Goal: Information Seeking & Learning: Learn about a topic

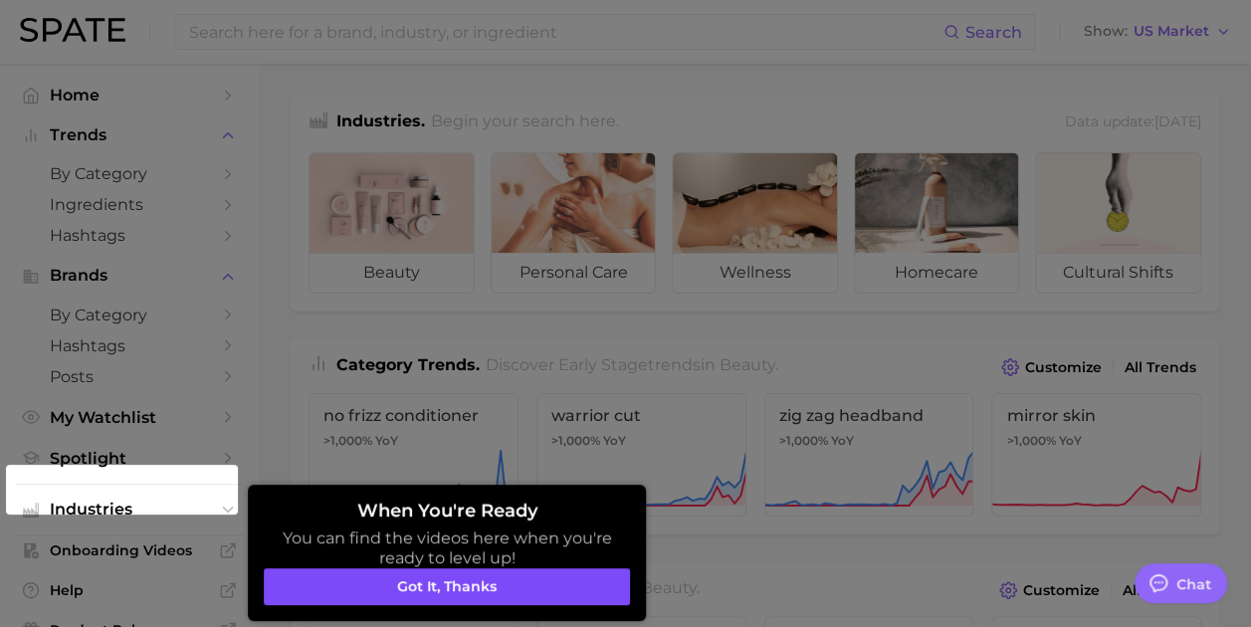
click at [496, 582] on button "Got it, thanks" at bounding box center [447, 587] width 366 height 38
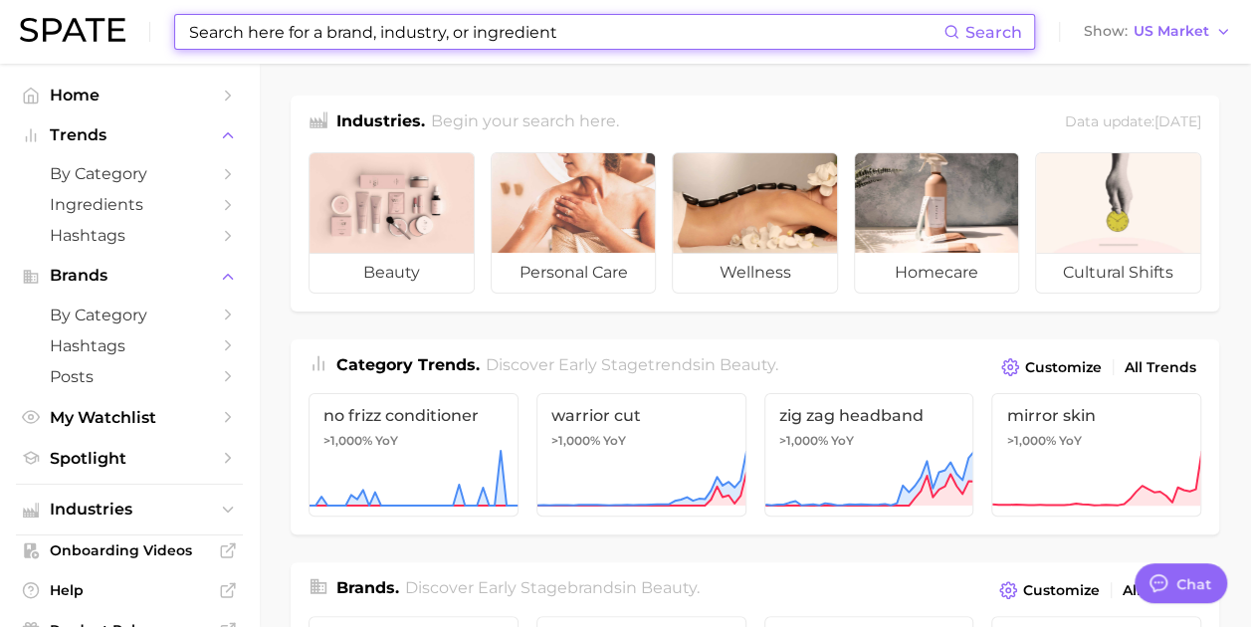
click at [579, 29] on input at bounding box center [565, 32] width 757 height 34
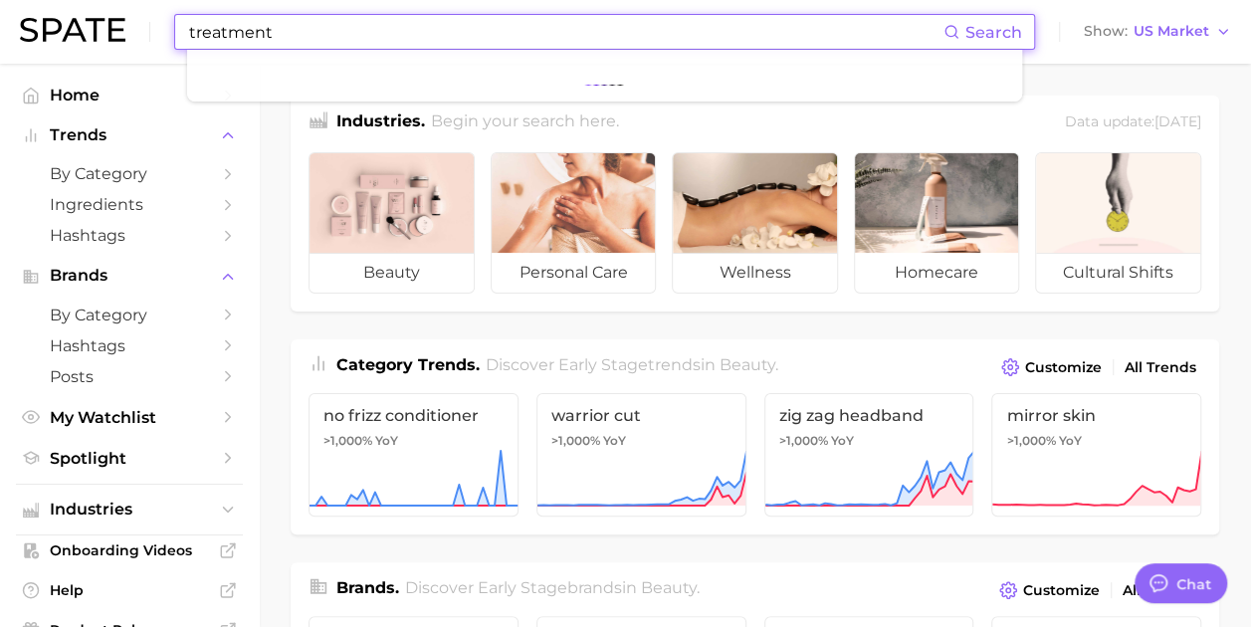
type input "treatment"
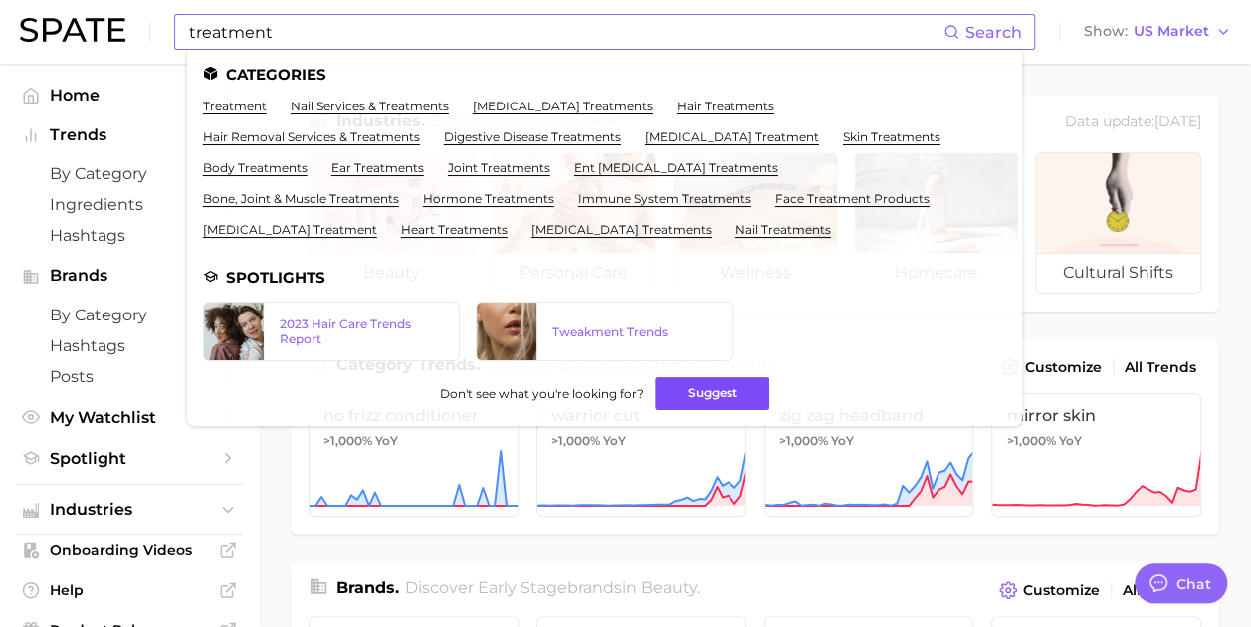
click at [695, 389] on button "Suggest" at bounding box center [712, 393] width 114 height 33
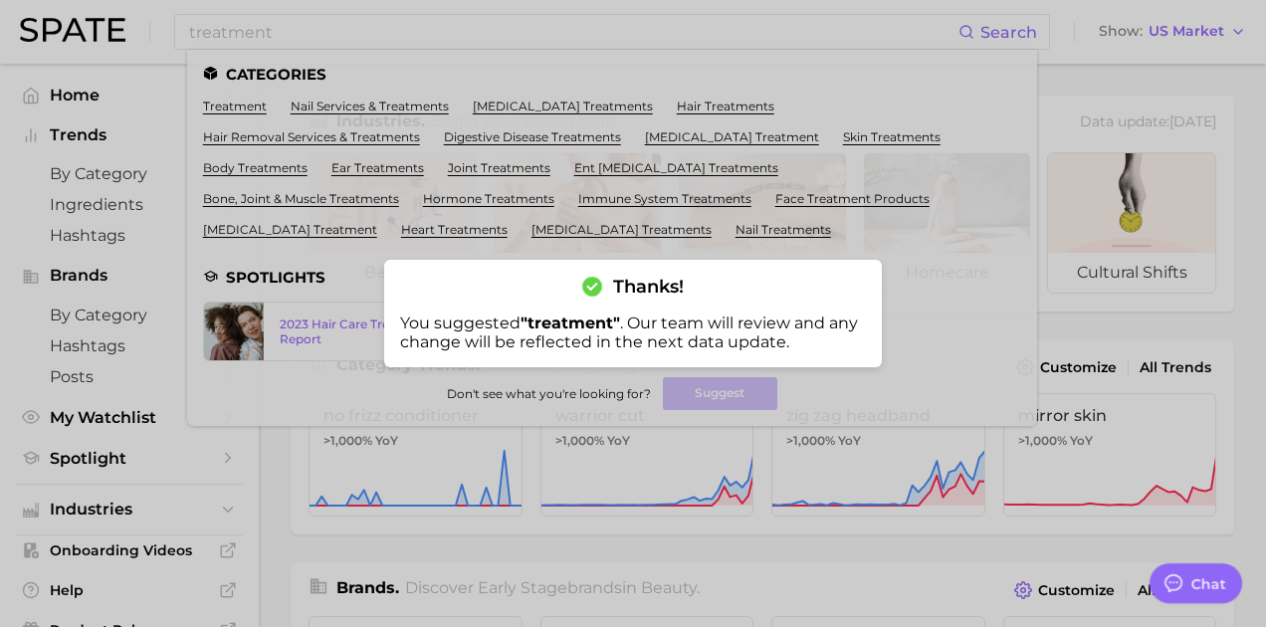
click at [275, 521] on div at bounding box center [633, 313] width 1266 height 627
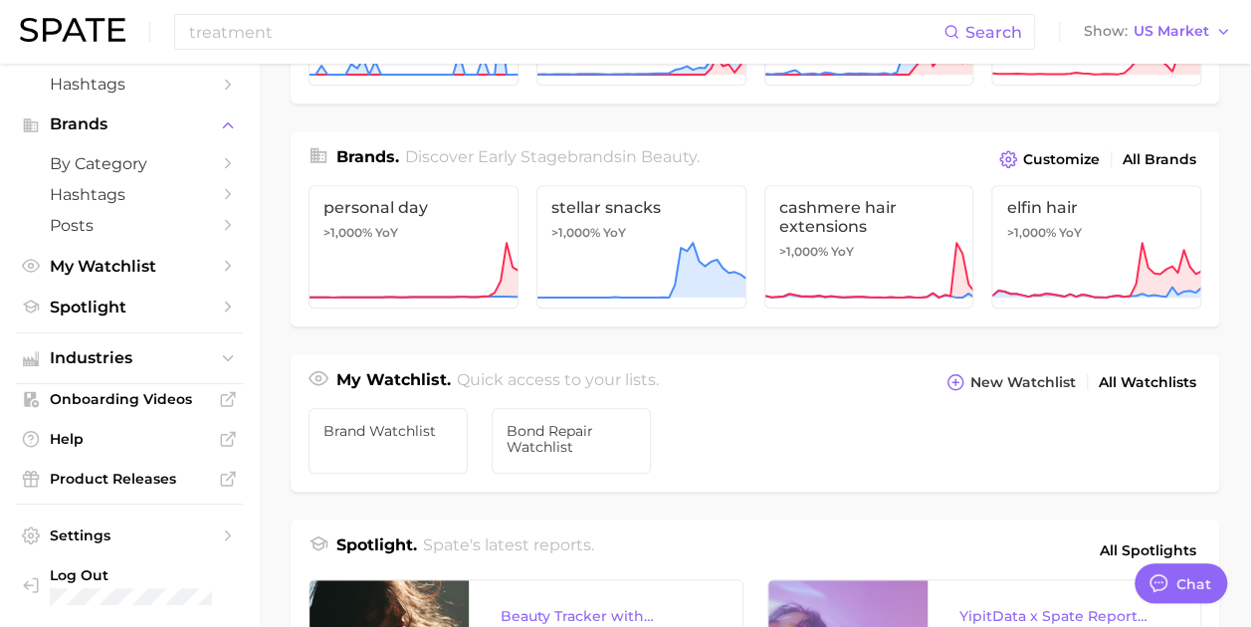
scroll to position [188, 0]
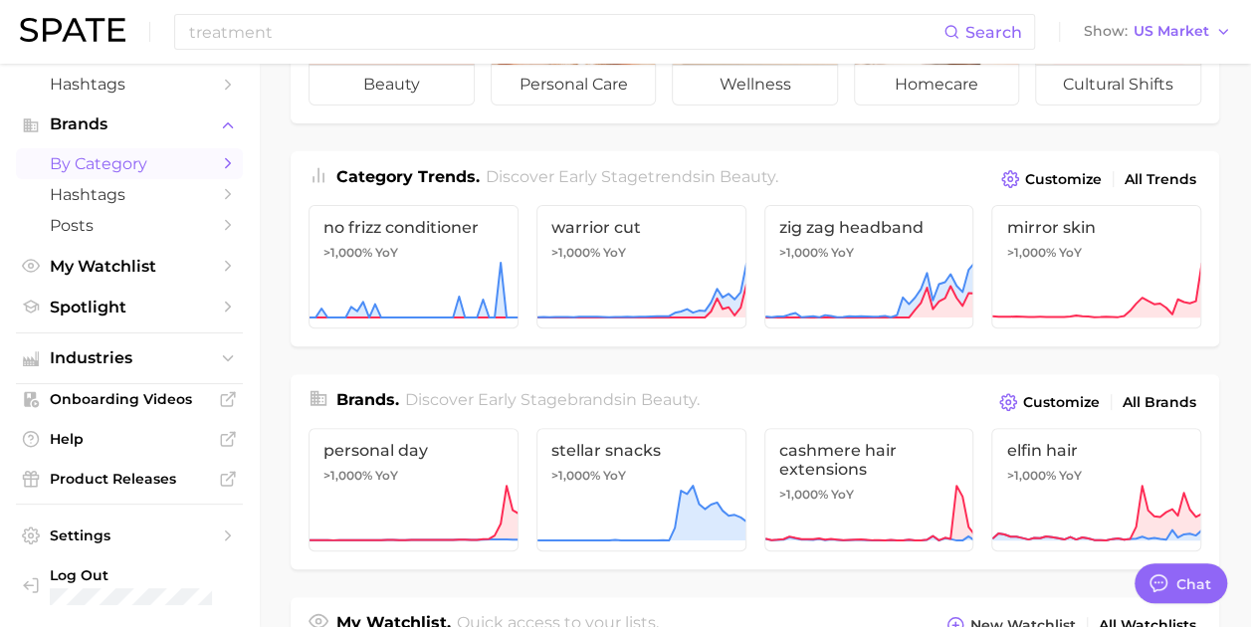
click at [77, 164] on span "by Category" at bounding box center [129, 163] width 159 height 19
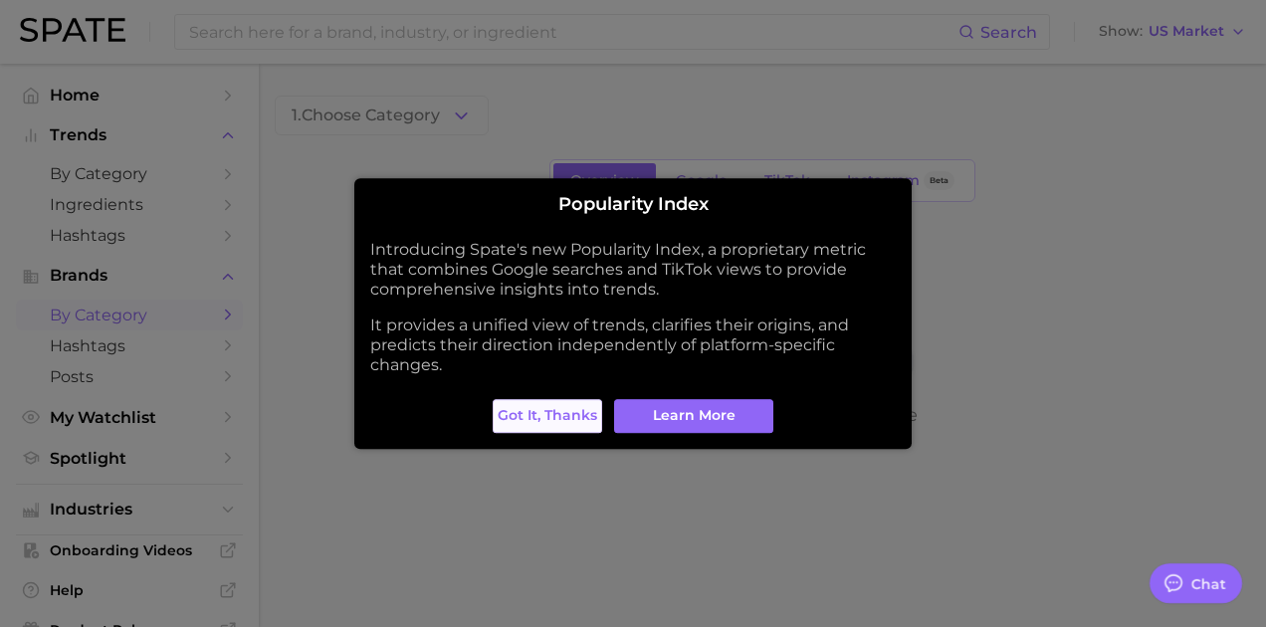
click at [578, 409] on span "Got it, thanks" at bounding box center [548, 415] width 100 height 17
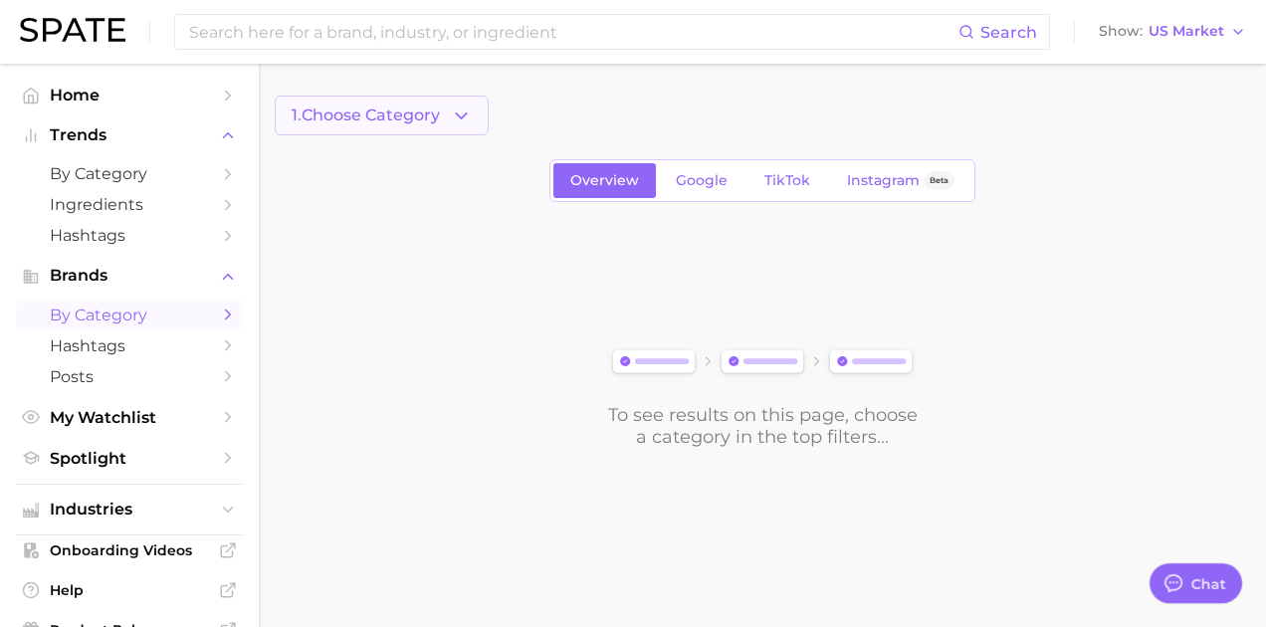
click at [462, 121] on icon "button" at bounding box center [461, 116] width 21 height 21
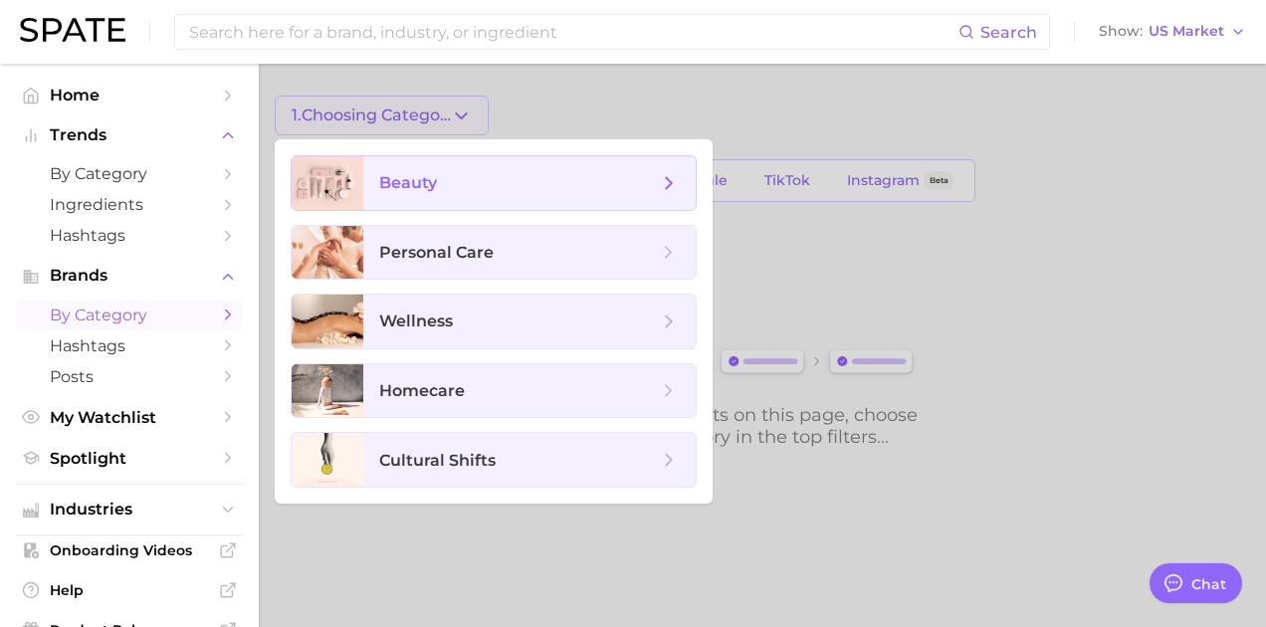
click at [681, 188] on span "beauty" at bounding box center [529, 183] width 333 height 54
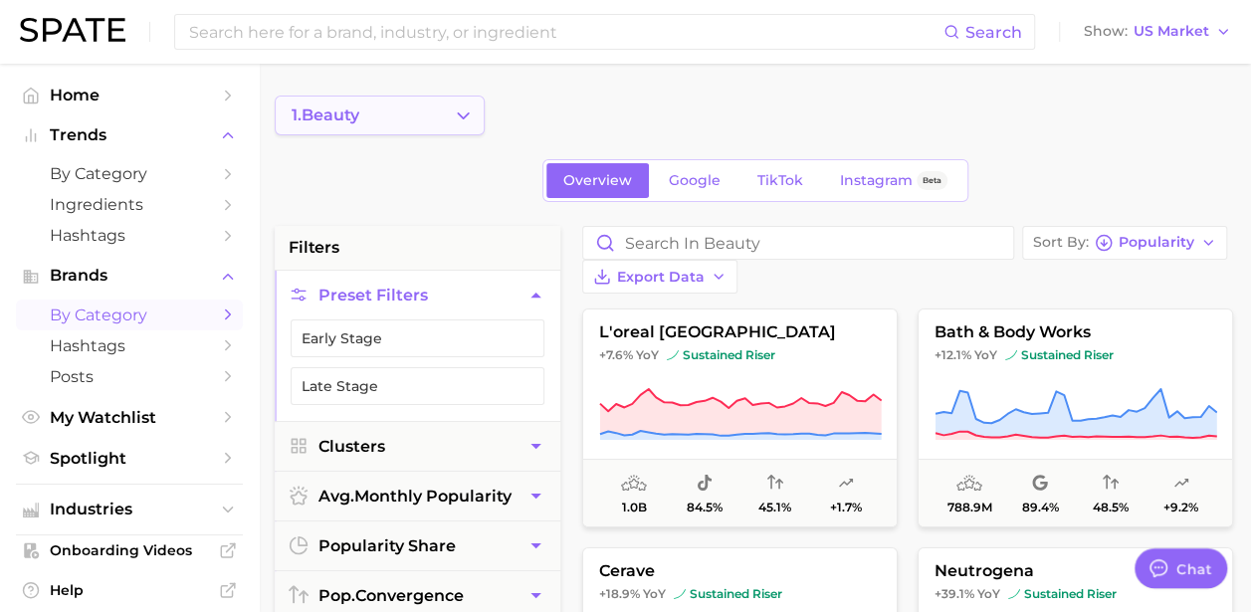
click at [462, 111] on icon "Change Category" at bounding box center [463, 116] width 21 height 21
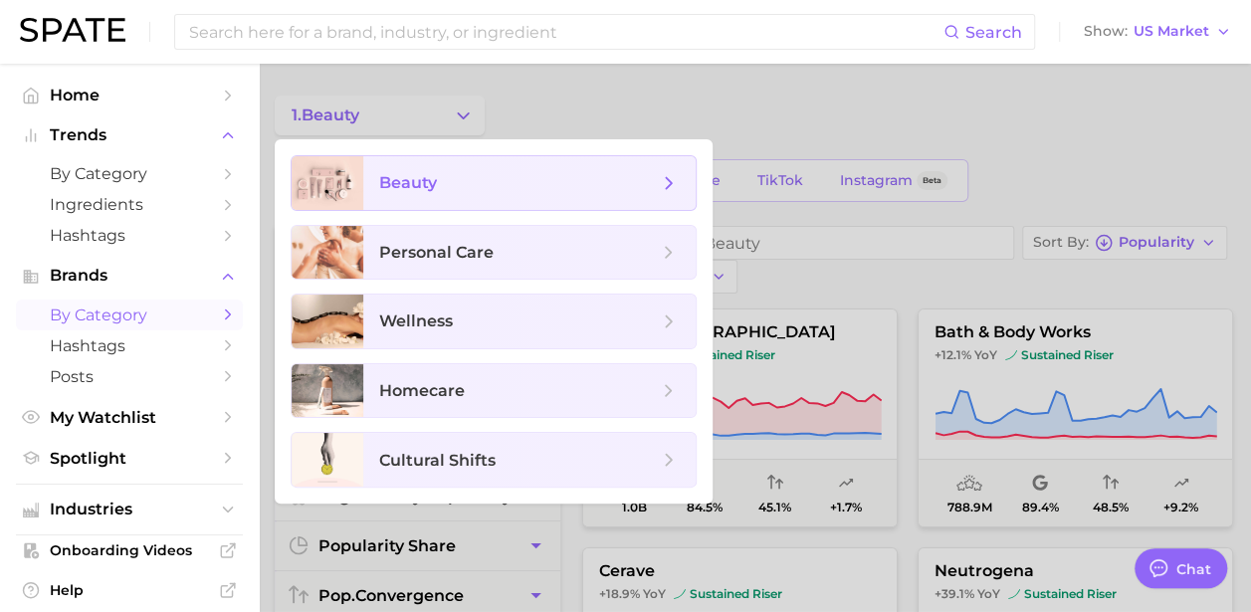
click at [678, 188] on icon at bounding box center [669, 183] width 22 height 22
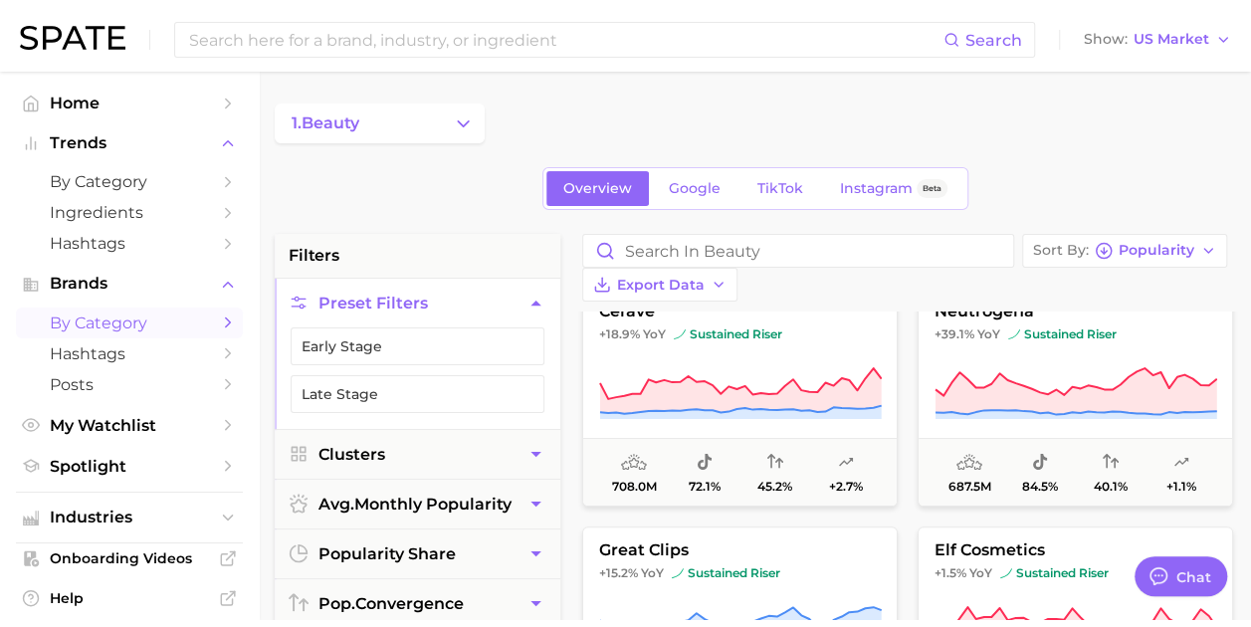
scroll to position [299, 0]
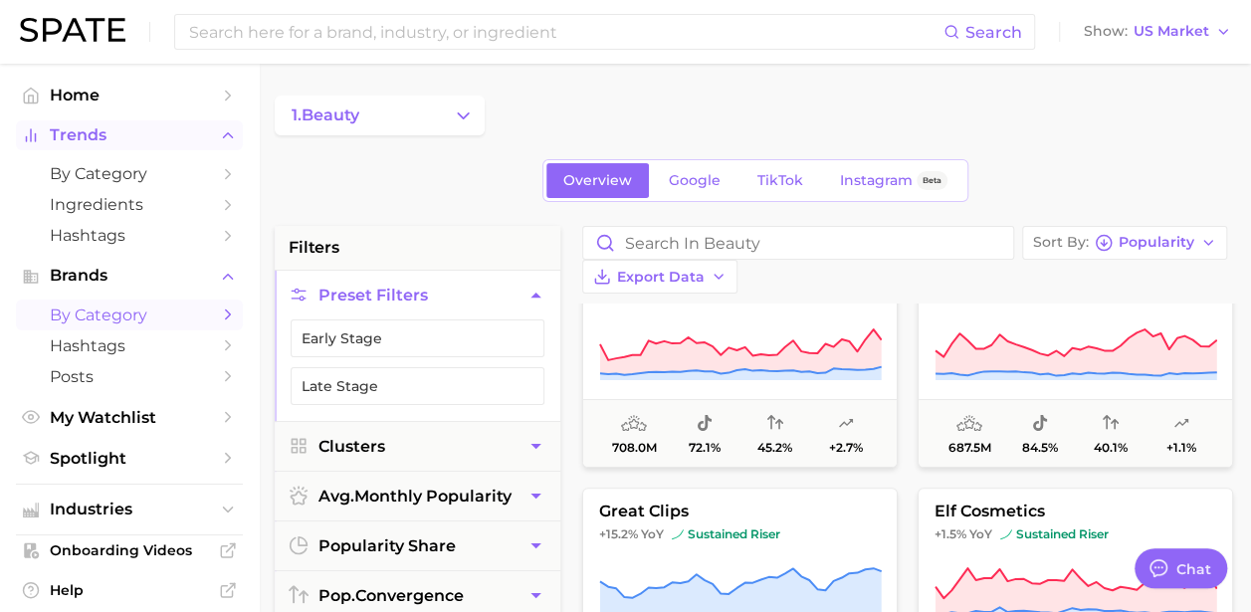
drag, startPoint x: 10, startPoint y: 189, endPoint x: 137, endPoint y: 148, distance: 133.8
click at [10, 189] on nav "Home Trends by Category Ingredients Hashtags Brands by Category Hashtags Posts …" at bounding box center [129, 338] width 259 height 549
click at [375, 118] on button "1. beauty" at bounding box center [380, 116] width 210 height 40
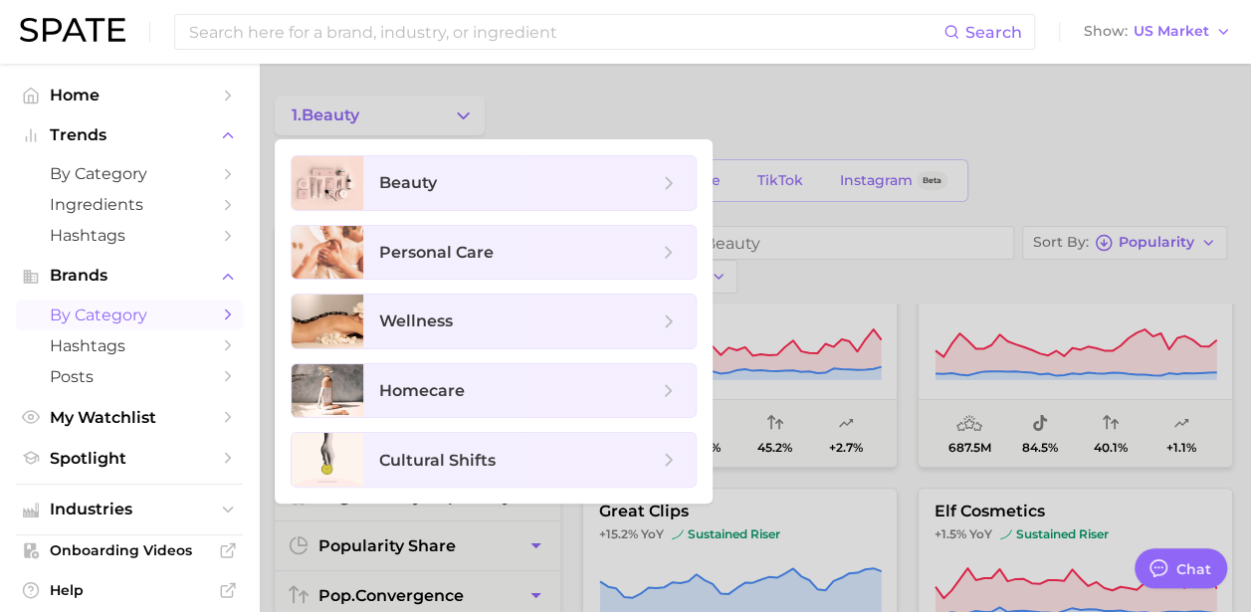
click at [456, 118] on div at bounding box center [625, 306] width 1251 height 612
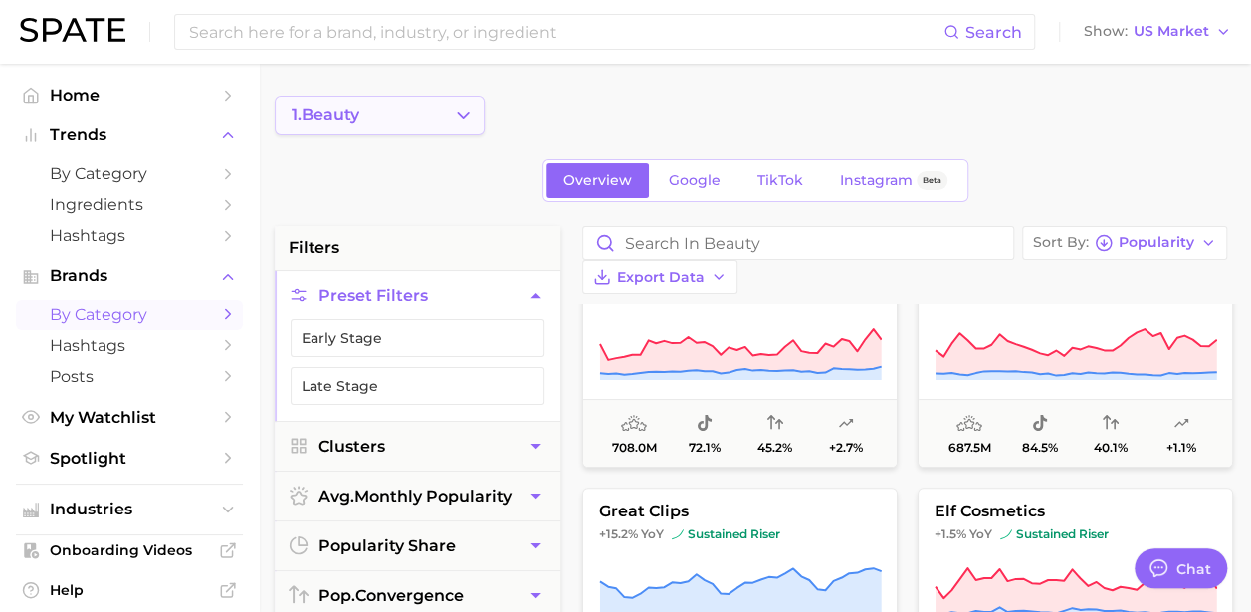
click at [470, 114] on icon "Change Category" at bounding box center [463, 116] width 21 height 21
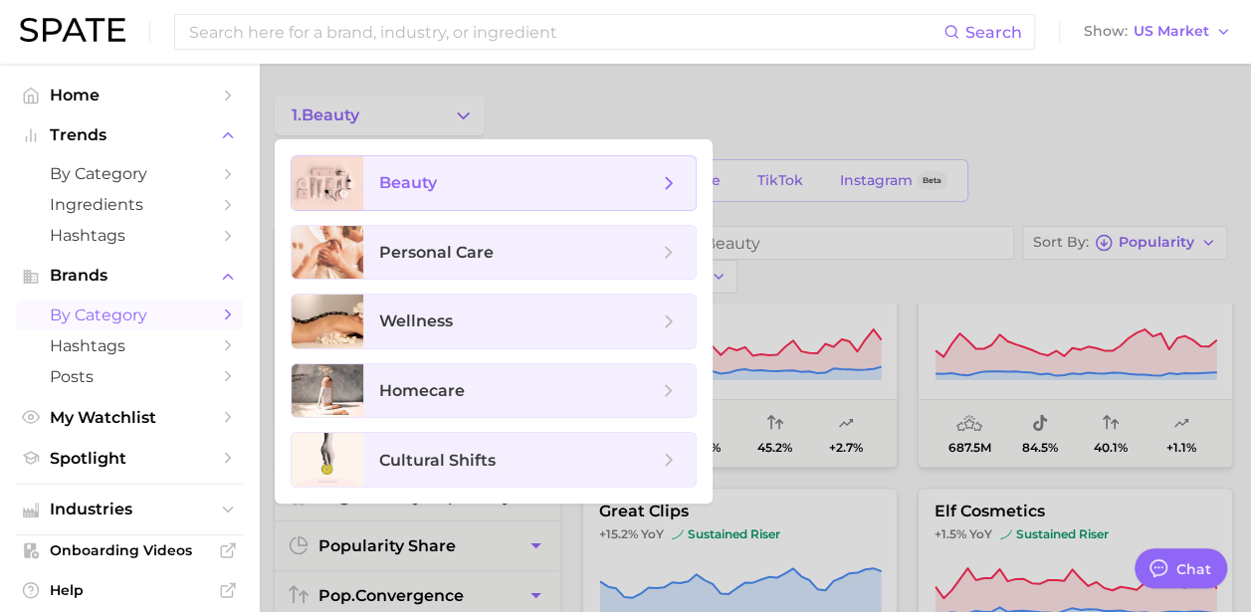
click at [679, 182] on span "beauty" at bounding box center [529, 183] width 333 height 54
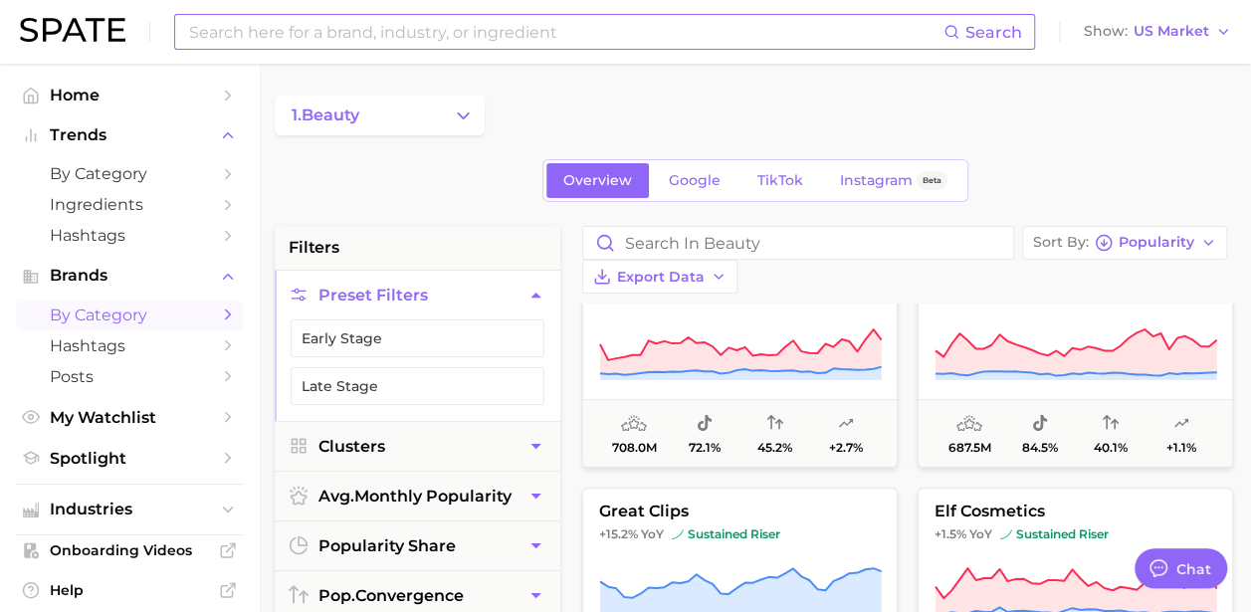
click at [533, 36] on input at bounding box center [565, 32] width 757 height 34
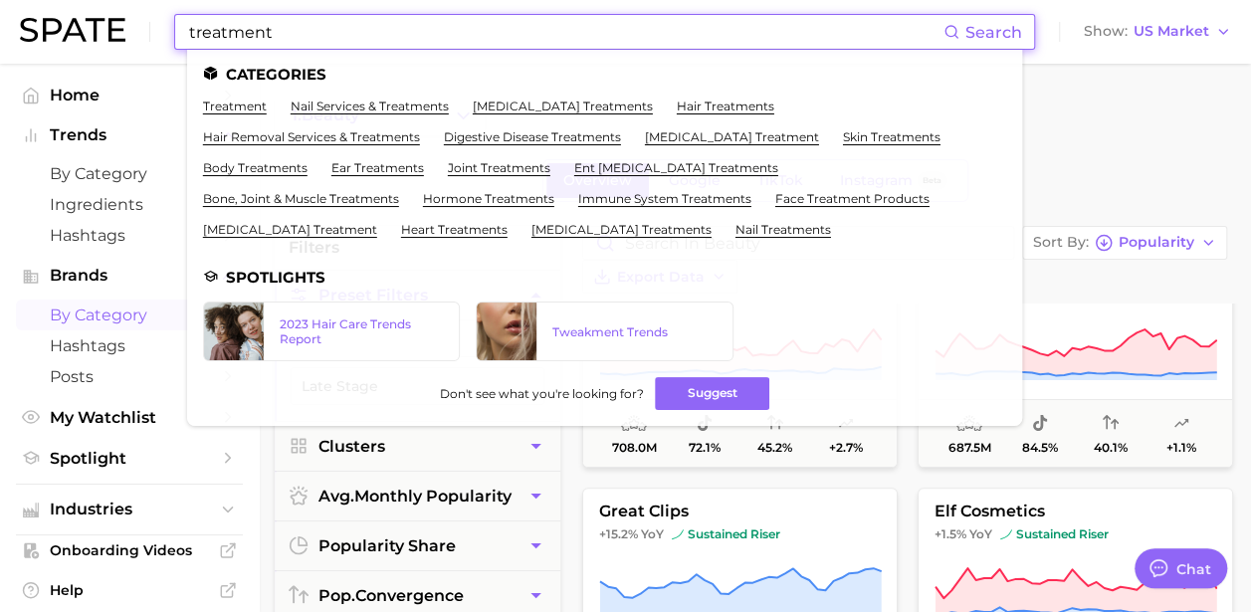
type input "treatment"
click at [729, 104] on link "hair treatments" at bounding box center [726, 106] width 98 height 15
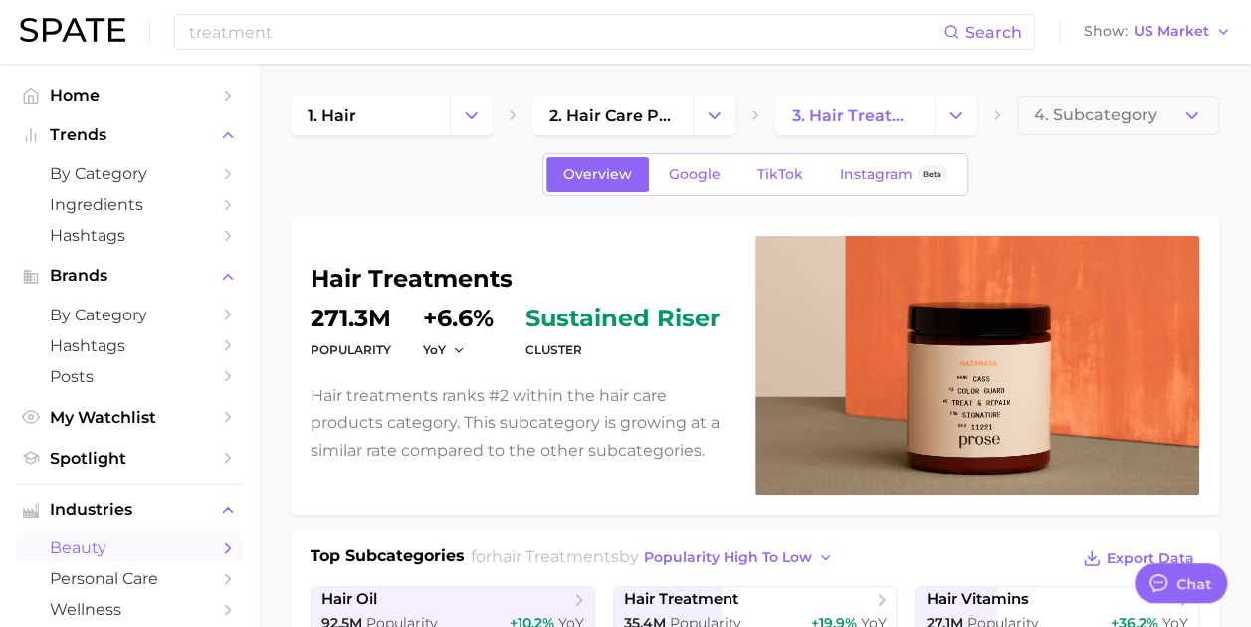
type textarea "x"
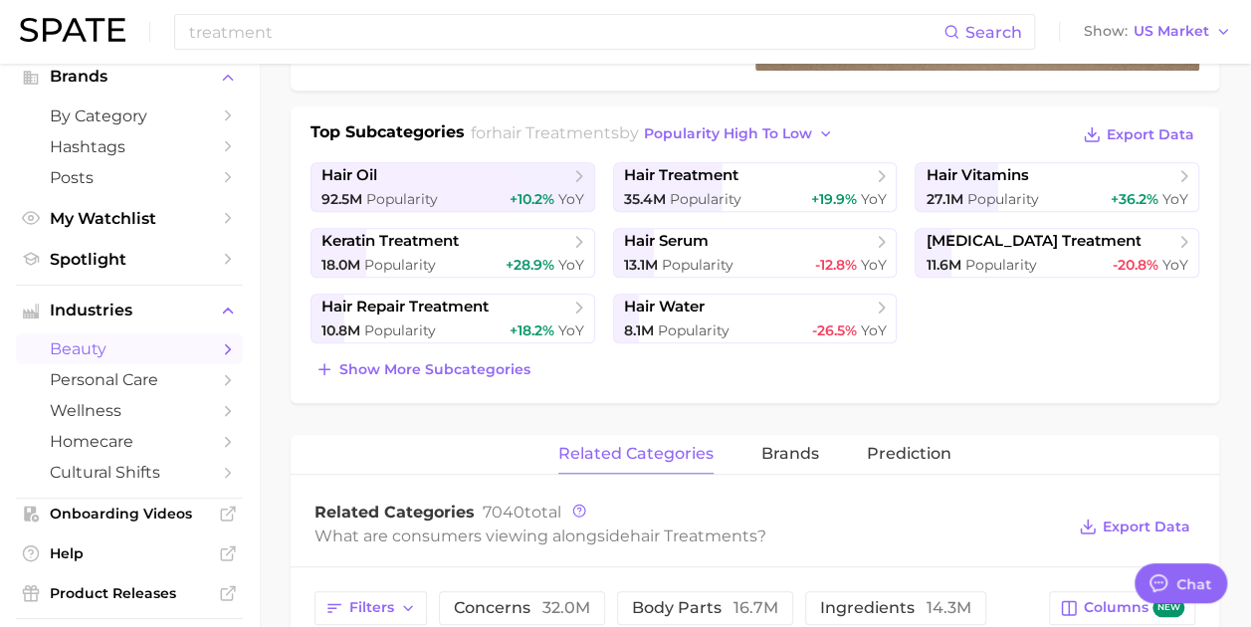
scroll to position [398, 0]
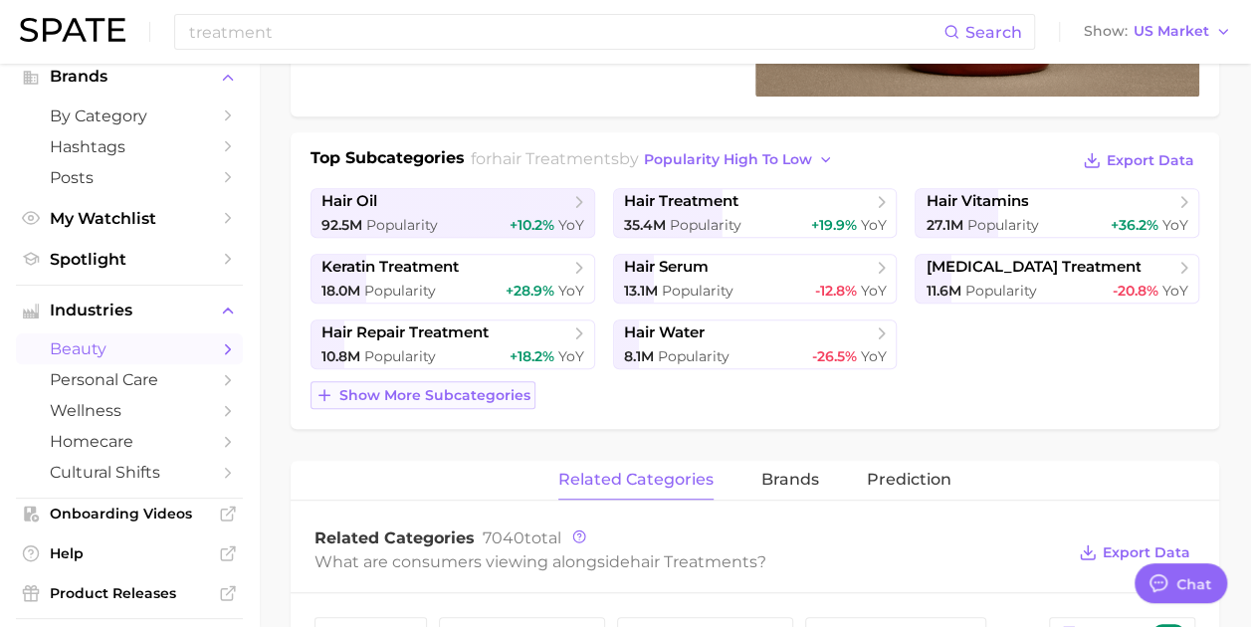
click at [325, 393] on line at bounding box center [325, 395] width 0 height 11
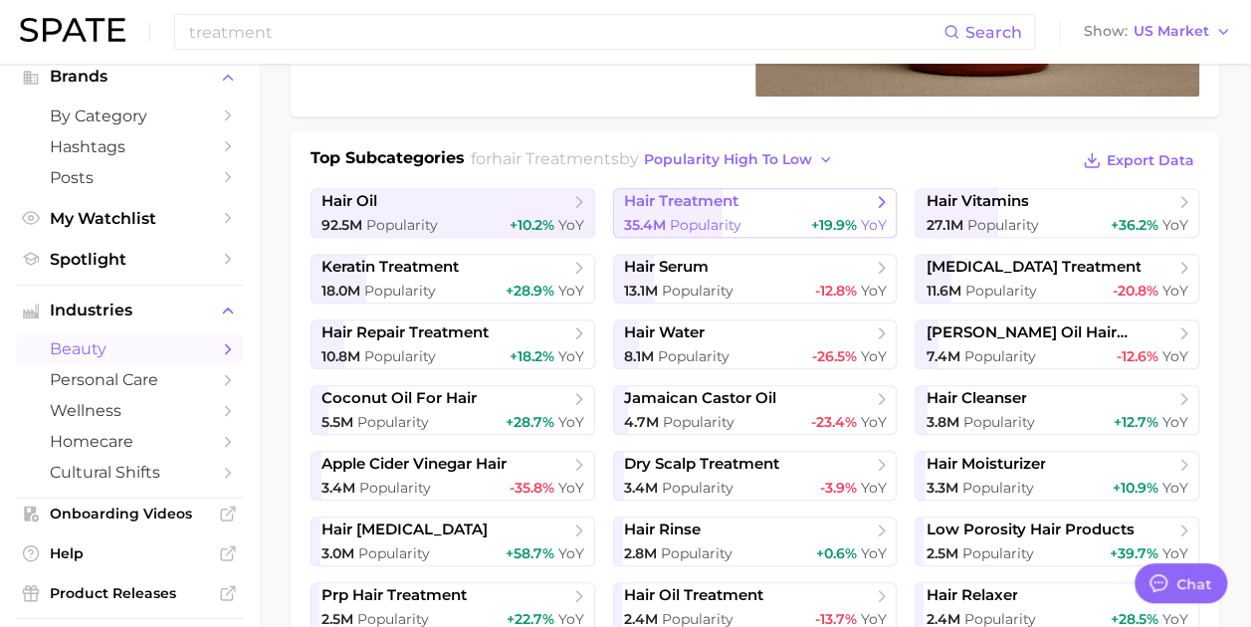
click at [888, 198] on icon at bounding box center [882, 202] width 20 height 20
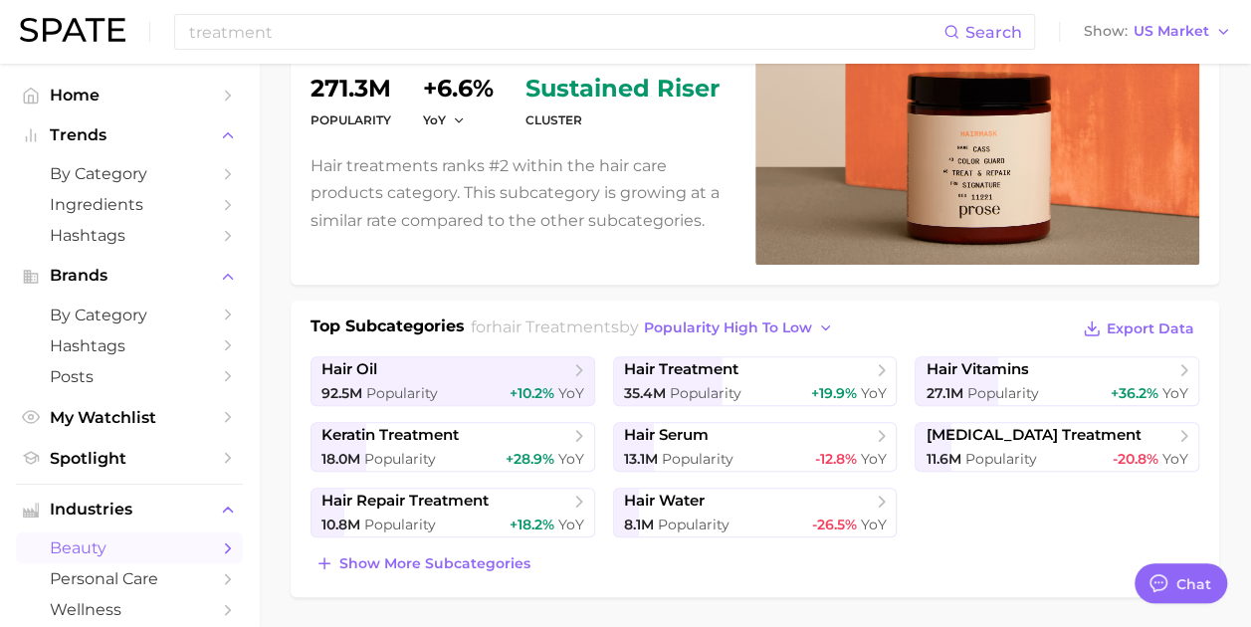
scroll to position [199, 0]
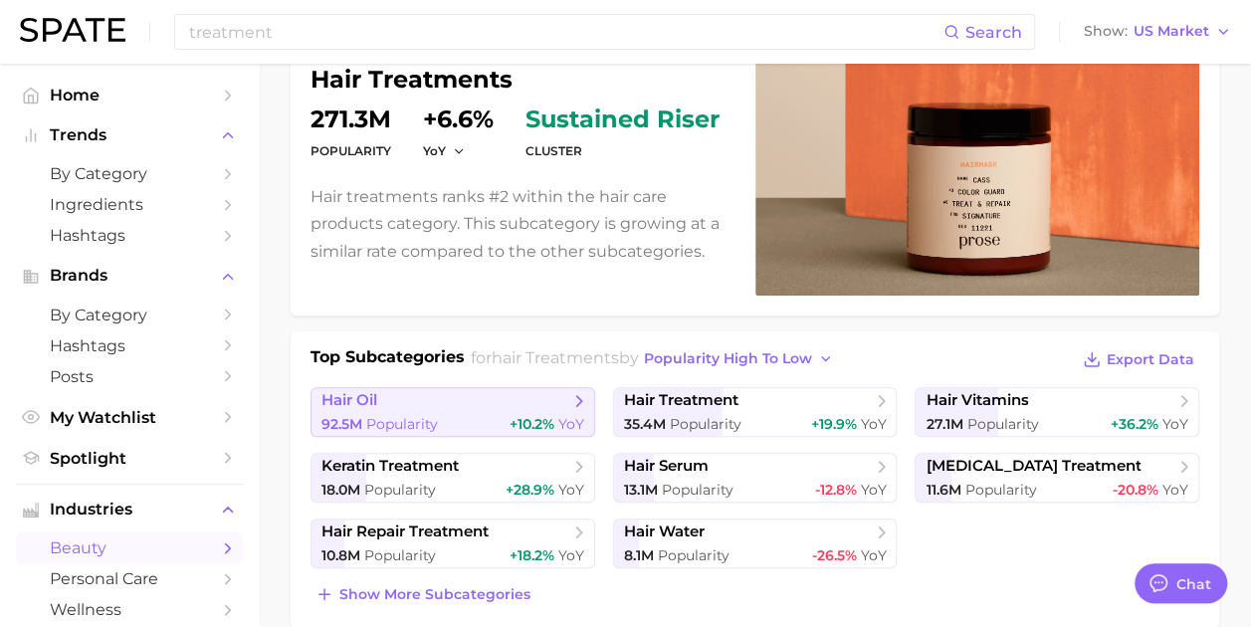
click at [585, 399] on icon at bounding box center [579, 401] width 20 height 20
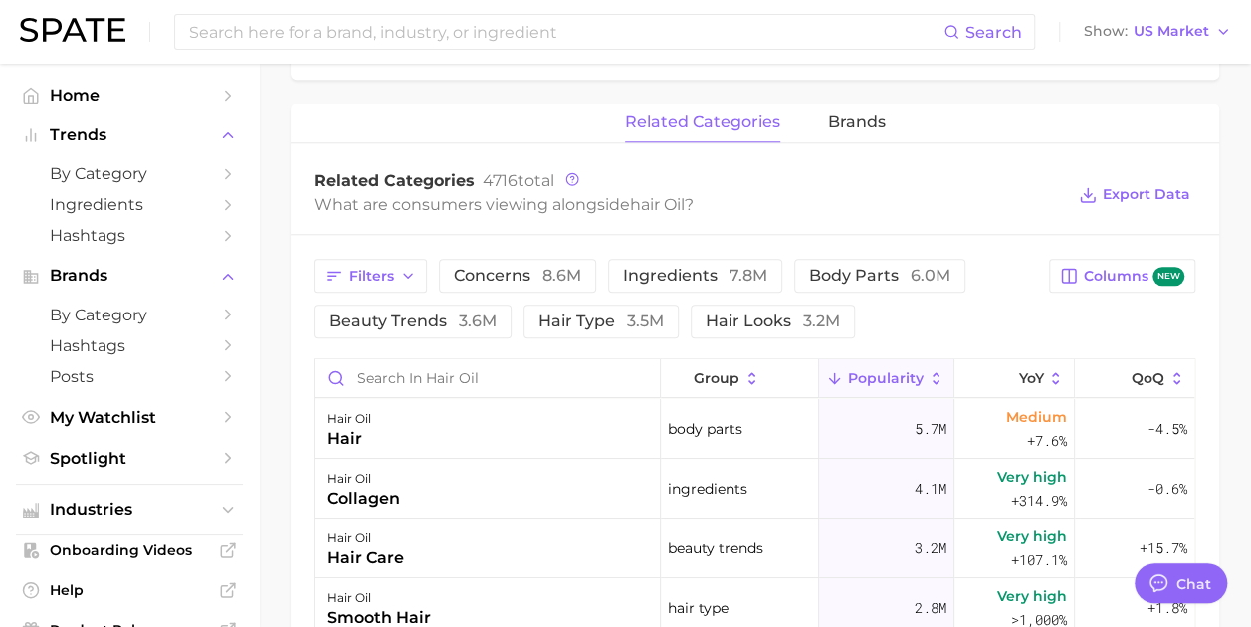
scroll to position [896, 0]
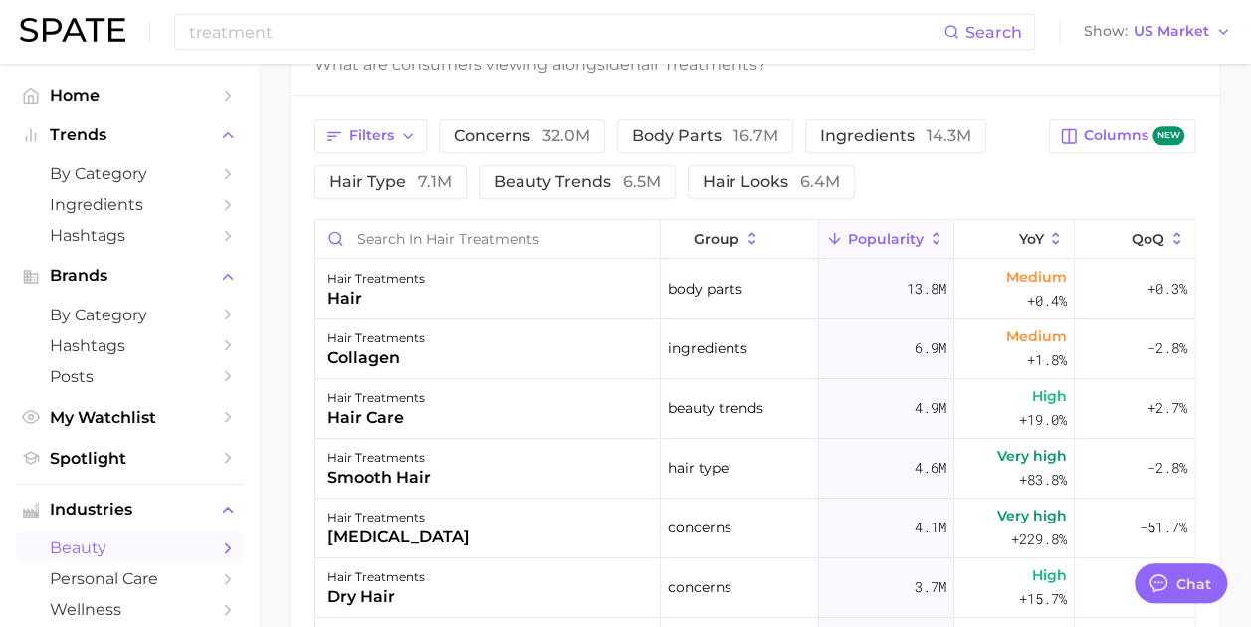
scroll to position [199, 0]
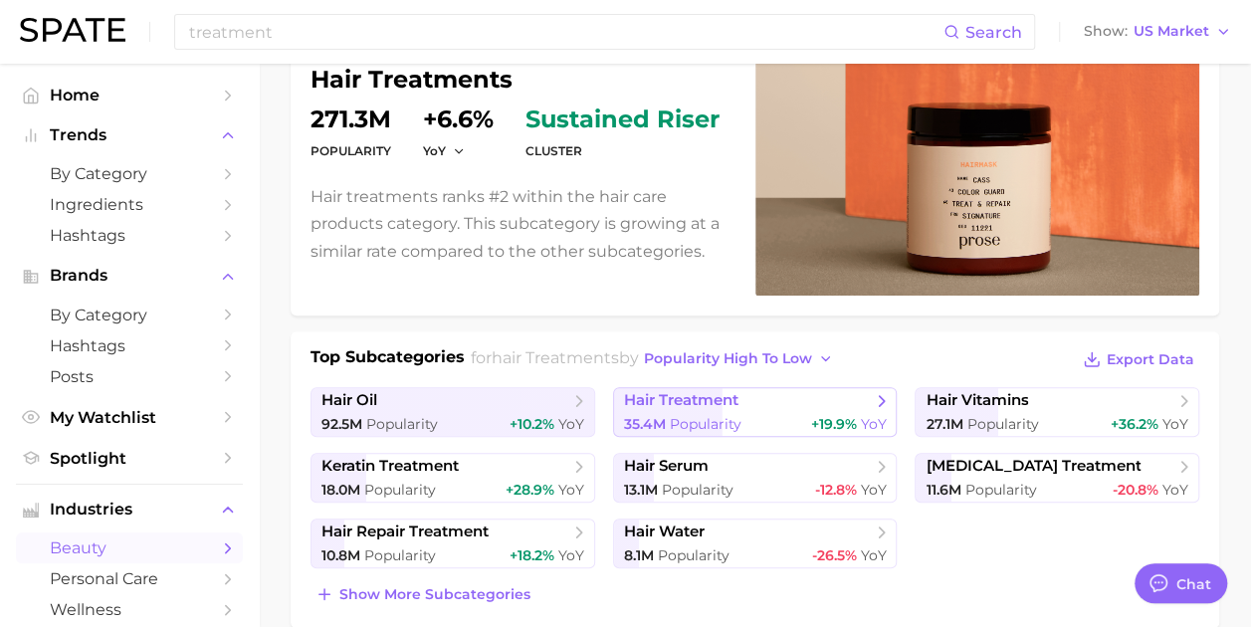
click at [749, 403] on span "hair treatment" at bounding box center [748, 401] width 248 height 20
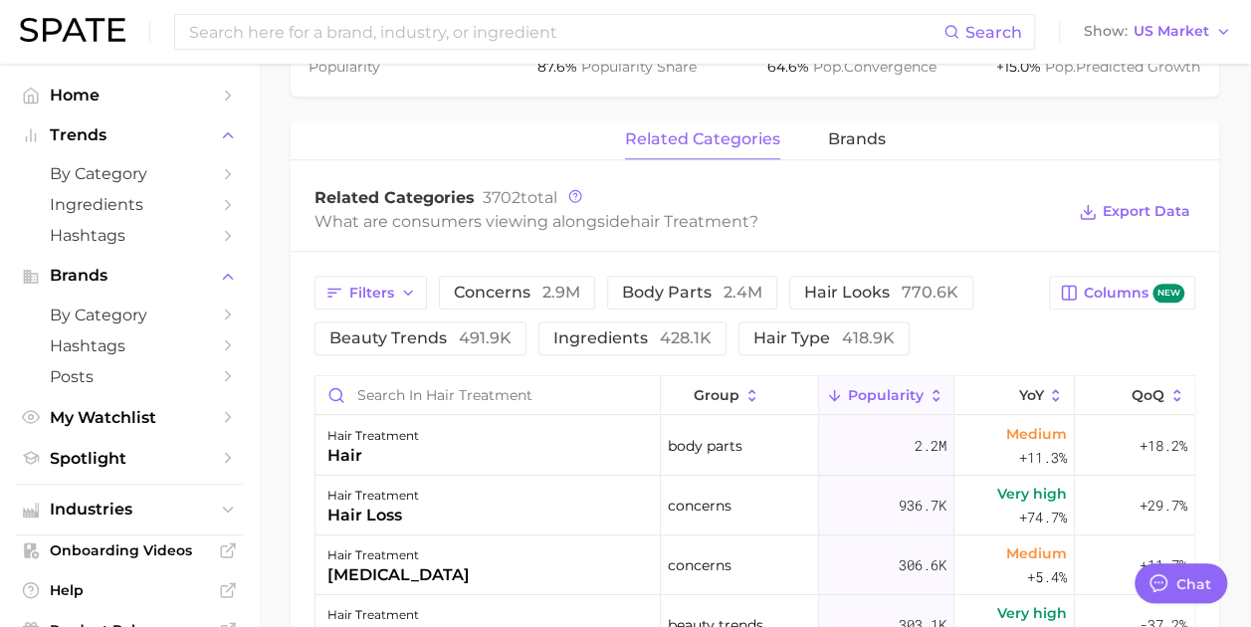
scroll to position [1095, 0]
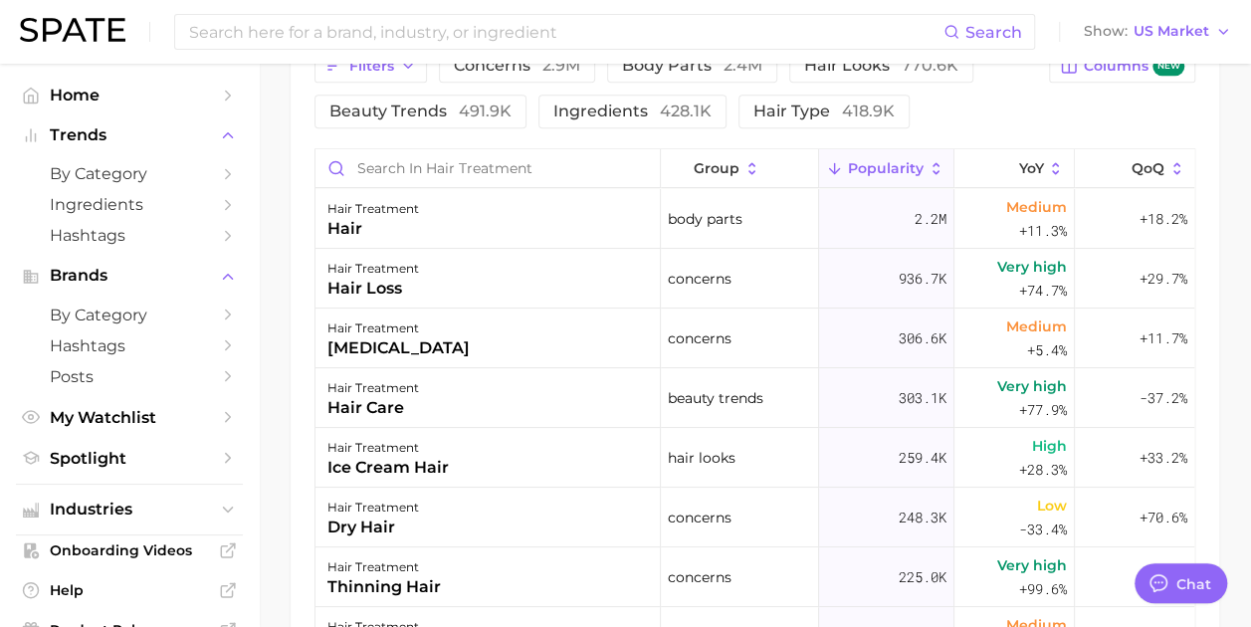
drag, startPoint x: 373, startPoint y: 448, endPoint x: 304, endPoint y: 469, distance: 72.8
click at [304, 469] on div "Filters concerns 2.9m body parts 2.4m hair looks 770.6k beauty trends 491.9k in…" at bounding box center [755, 412] width 929 height 775
click at [363, 456] on div "ice cream hair" at bounding box center [388, 468] width 121 height 24
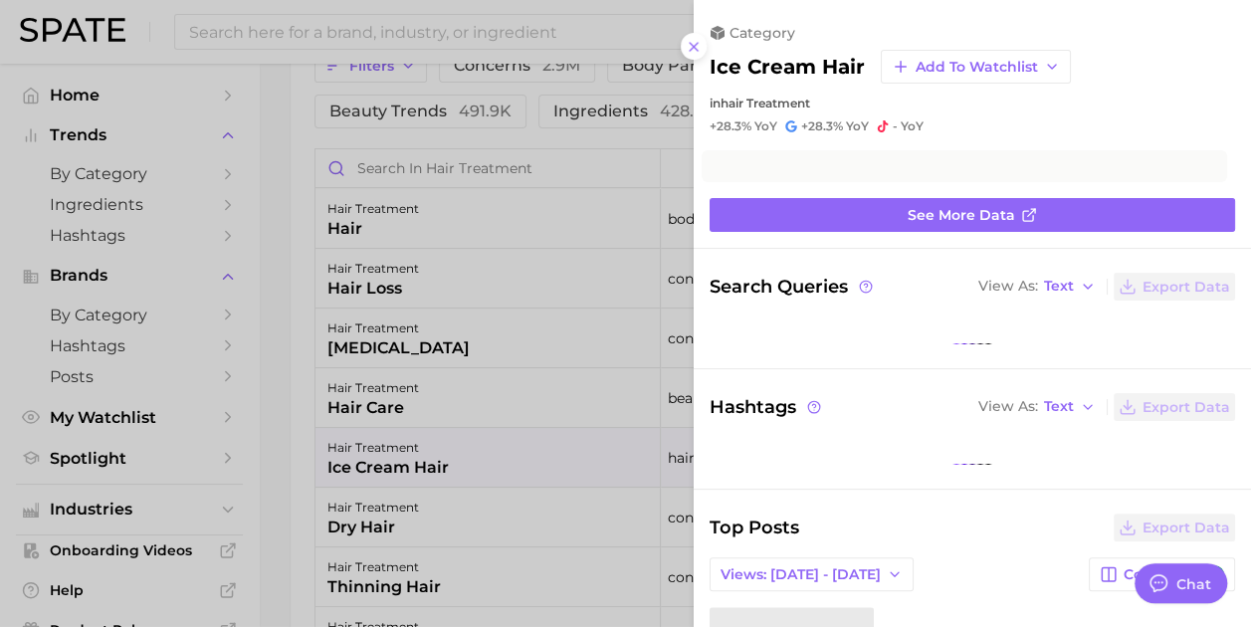
scroll to position [1094, 0]
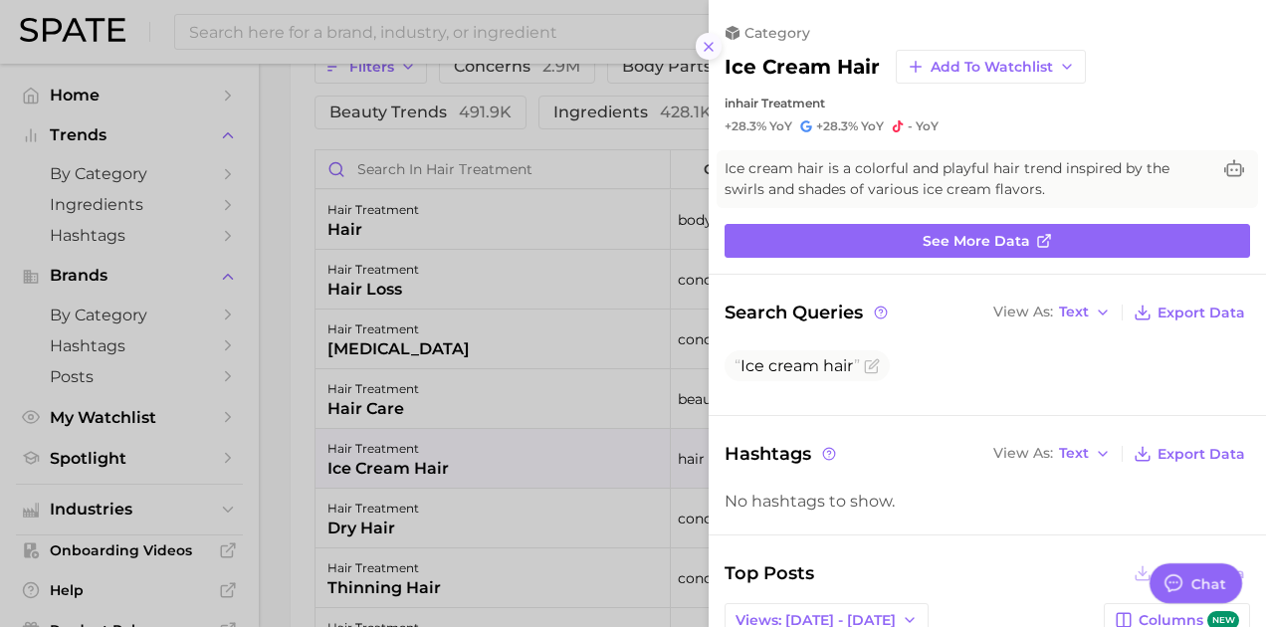
click at [705, 40] on icon at bounding box center [709, 47] width 16 height 16
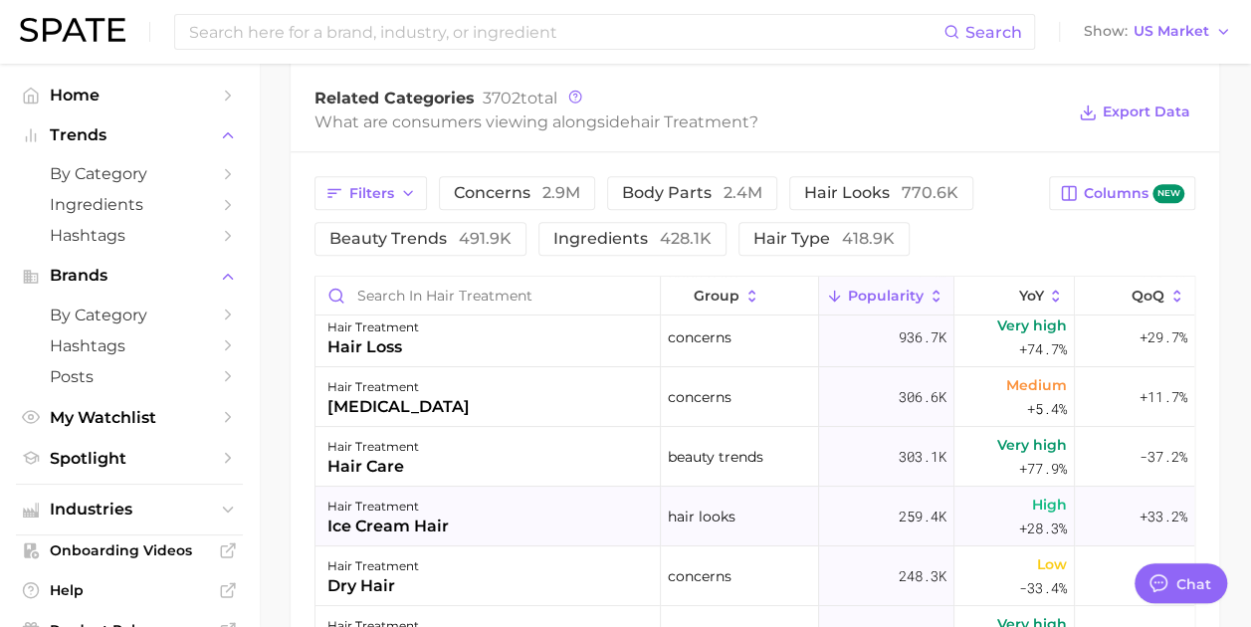
scroll to position [100, 0]
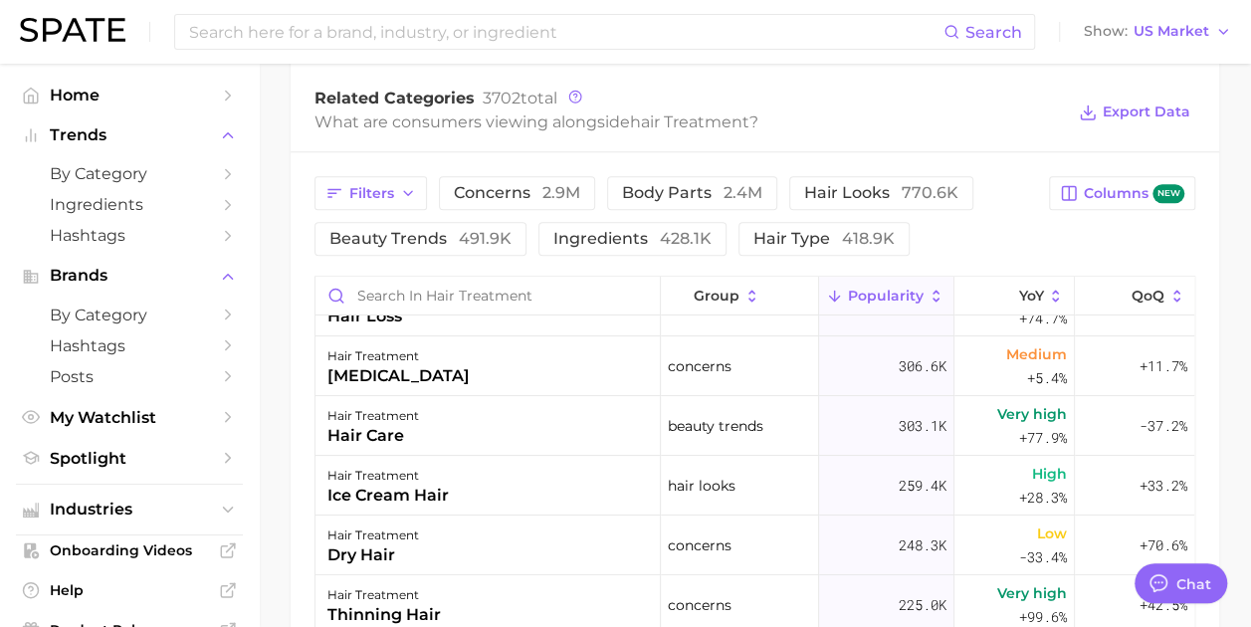
click at [124, 52] on div "Search Show US Market" at bounding box center [626, 32] width 1212 height 64
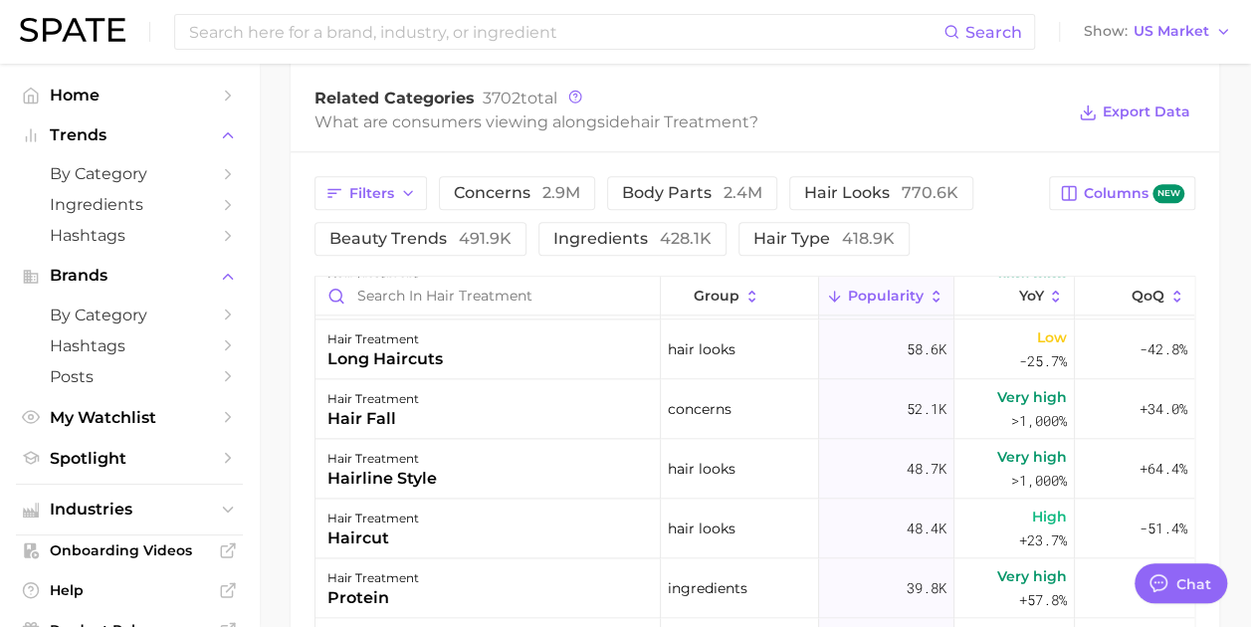
scroll to position [1394, 0]
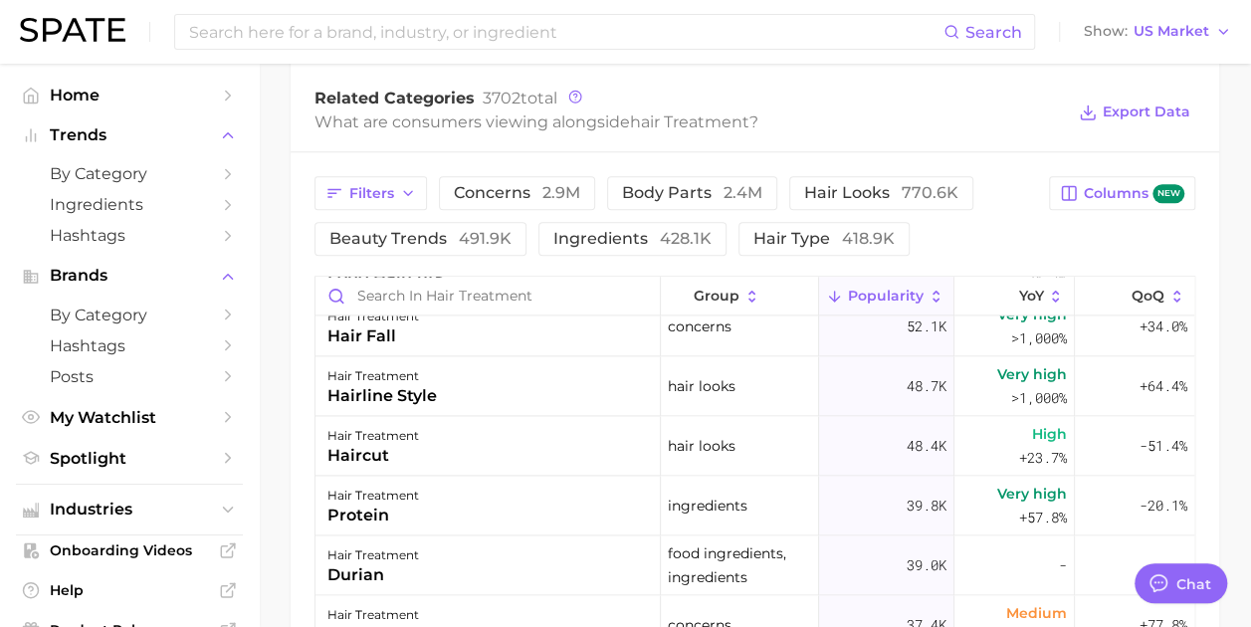
click at [906, 288] on span "Popularity" at bounding box center [886, 296] width 76 height 16
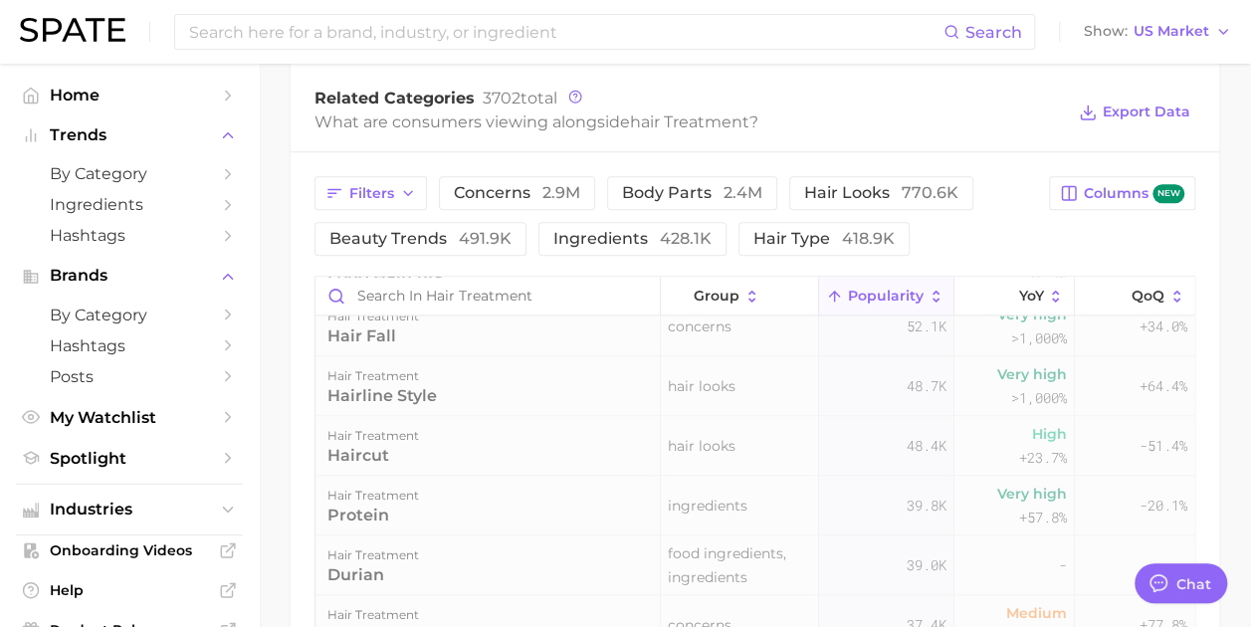
scroll to position [0, 0]
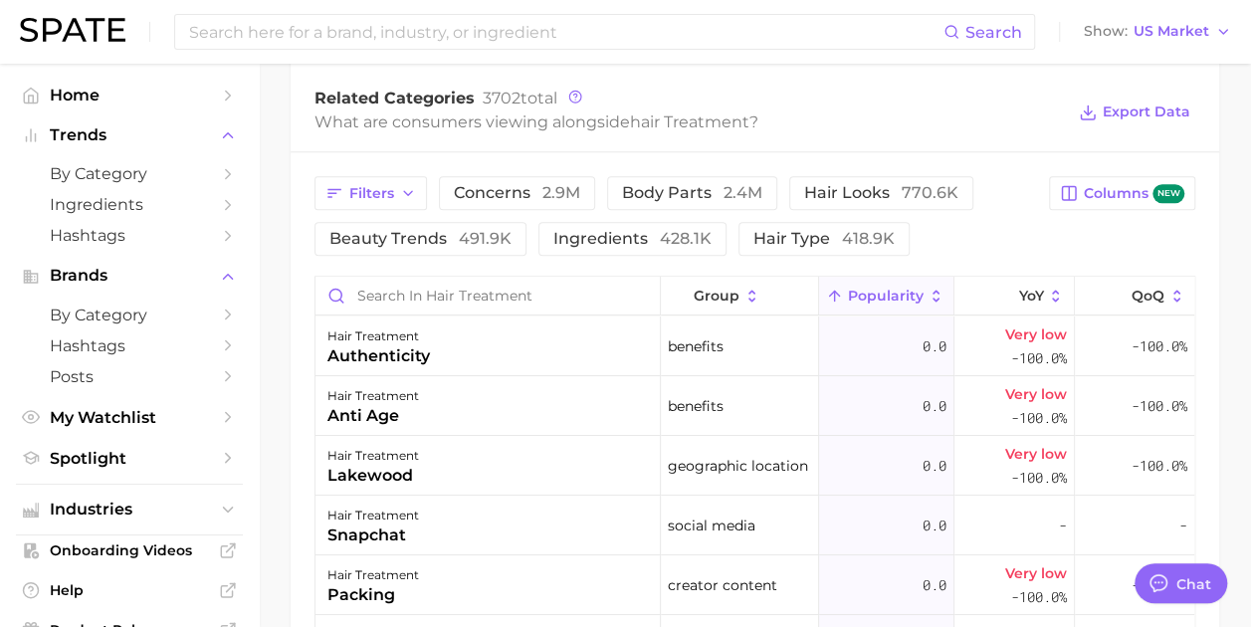
click at [928, 300] on icon at bounding box center [937, 297] width 18 height 18
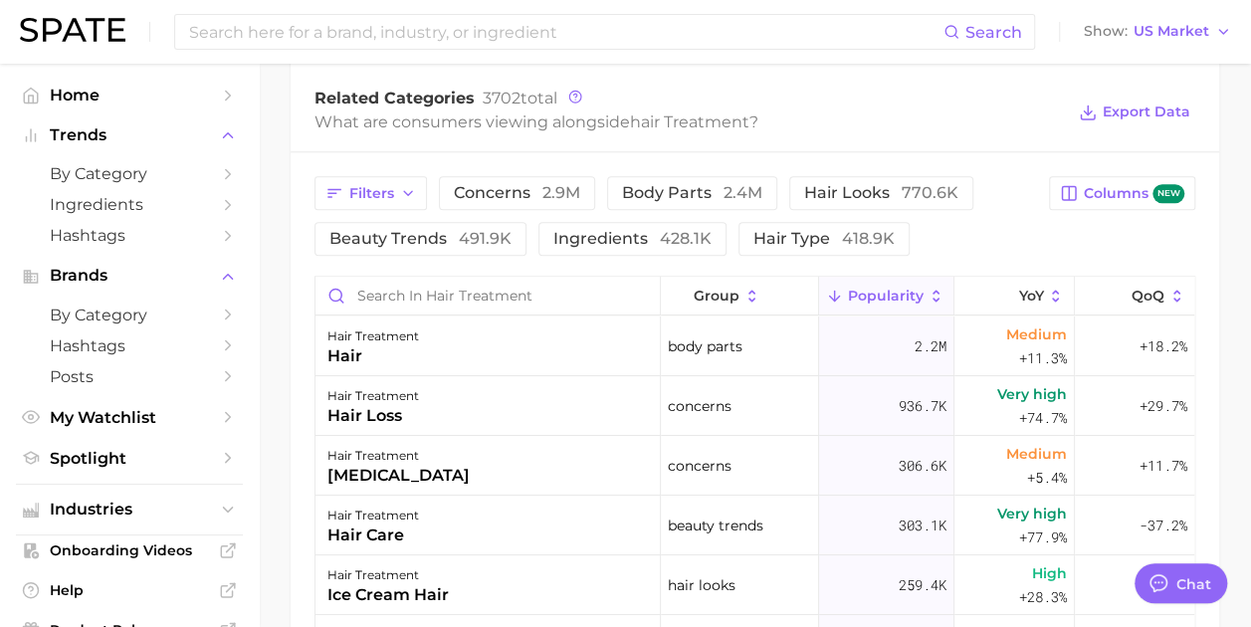
click at [909, 300] on span "Popularity" at bounding box center [886, 296] width 76 height 16
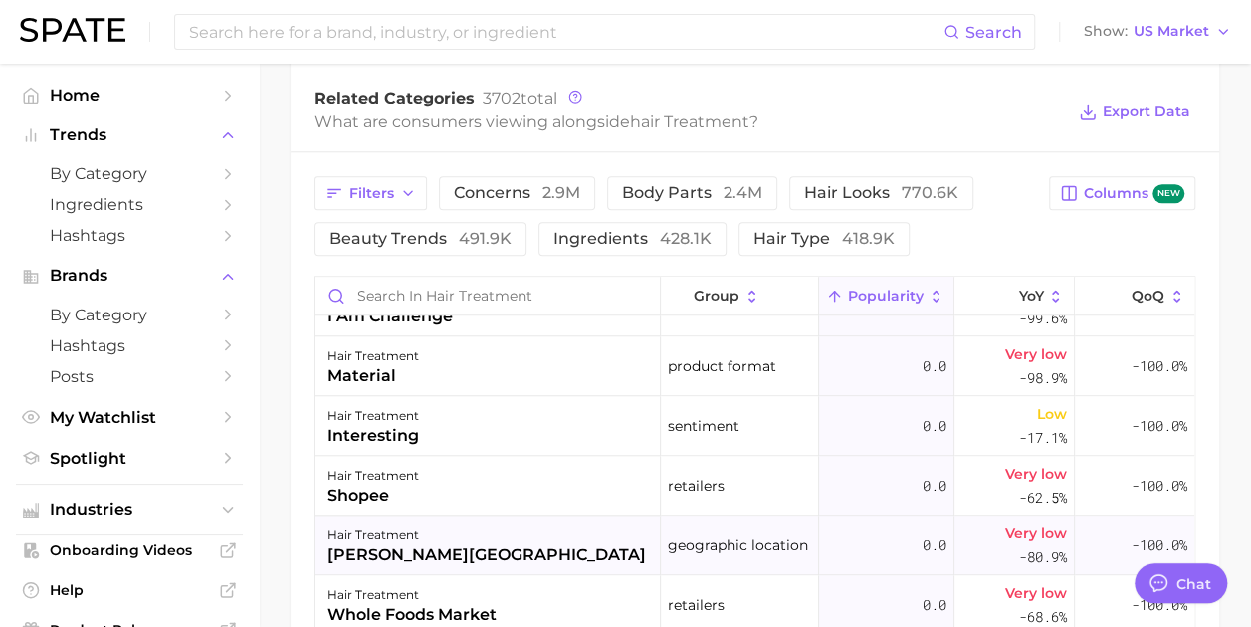
scroll to position [5078, 0]
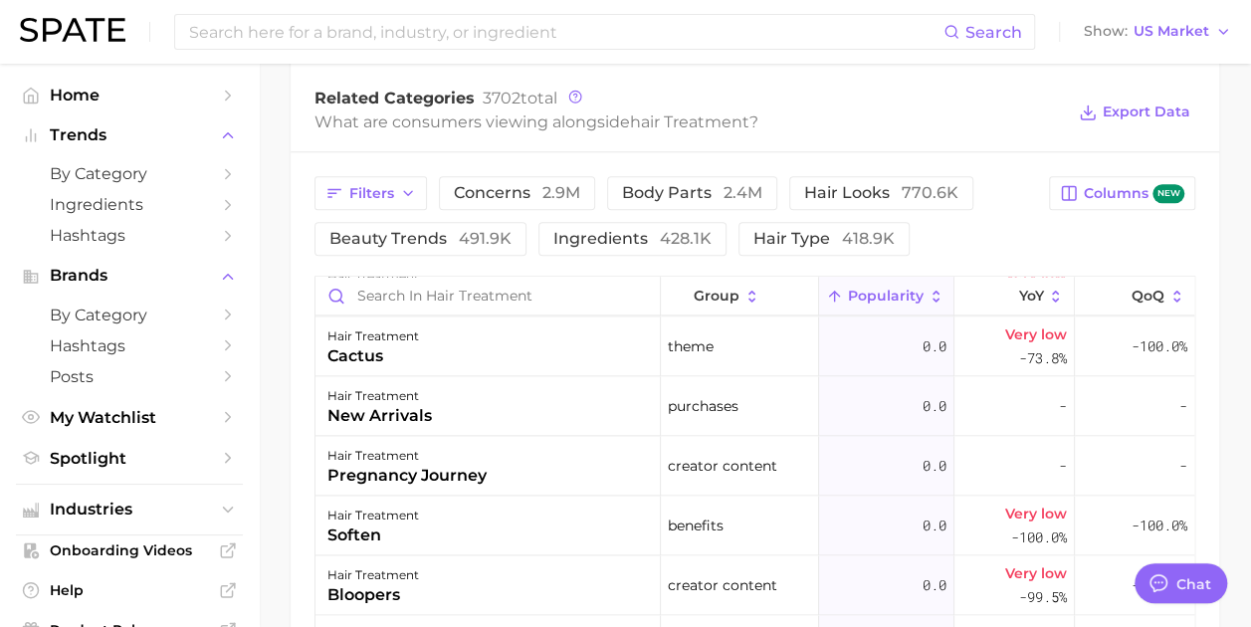
click at [933, 292] on icon at bounding box center [936, 296] width 7 height 12
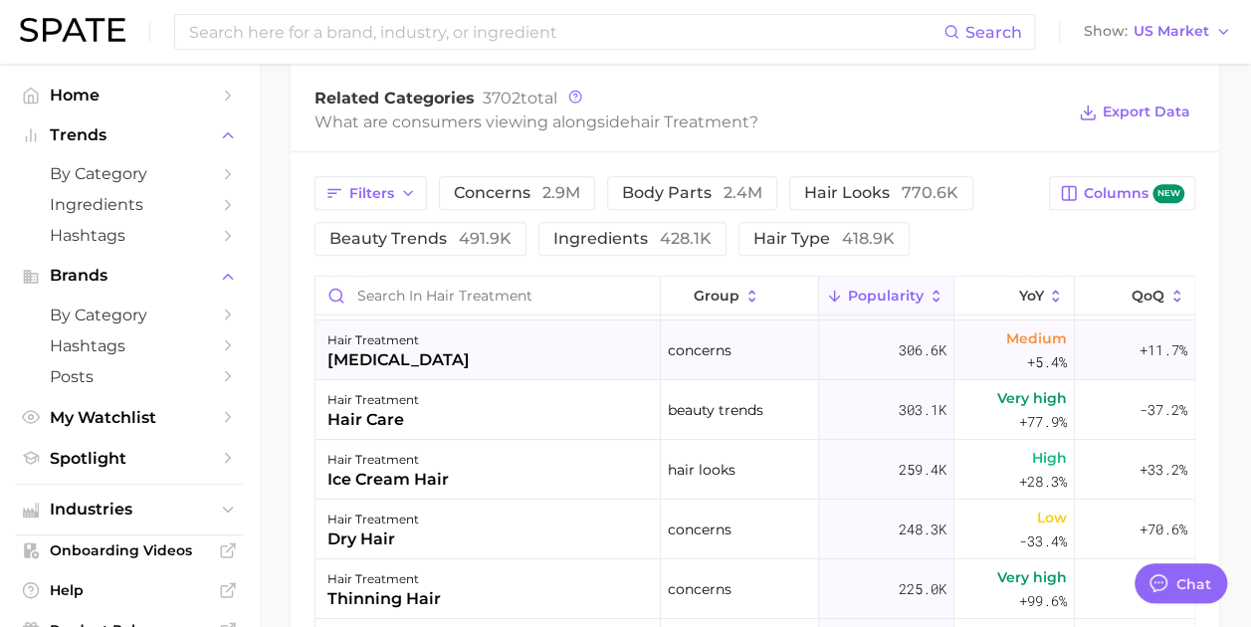
scroll to position [299, 0]
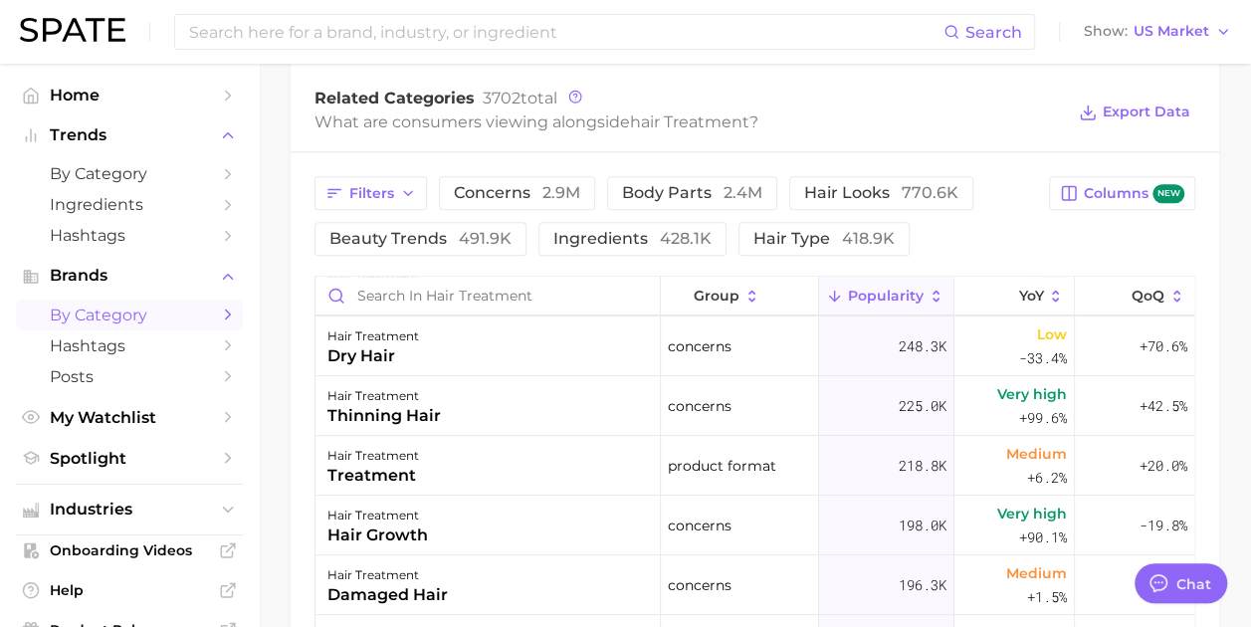
click at [141, 320] on span "by Category" at bounding box center [129, 315] width 159 height 19
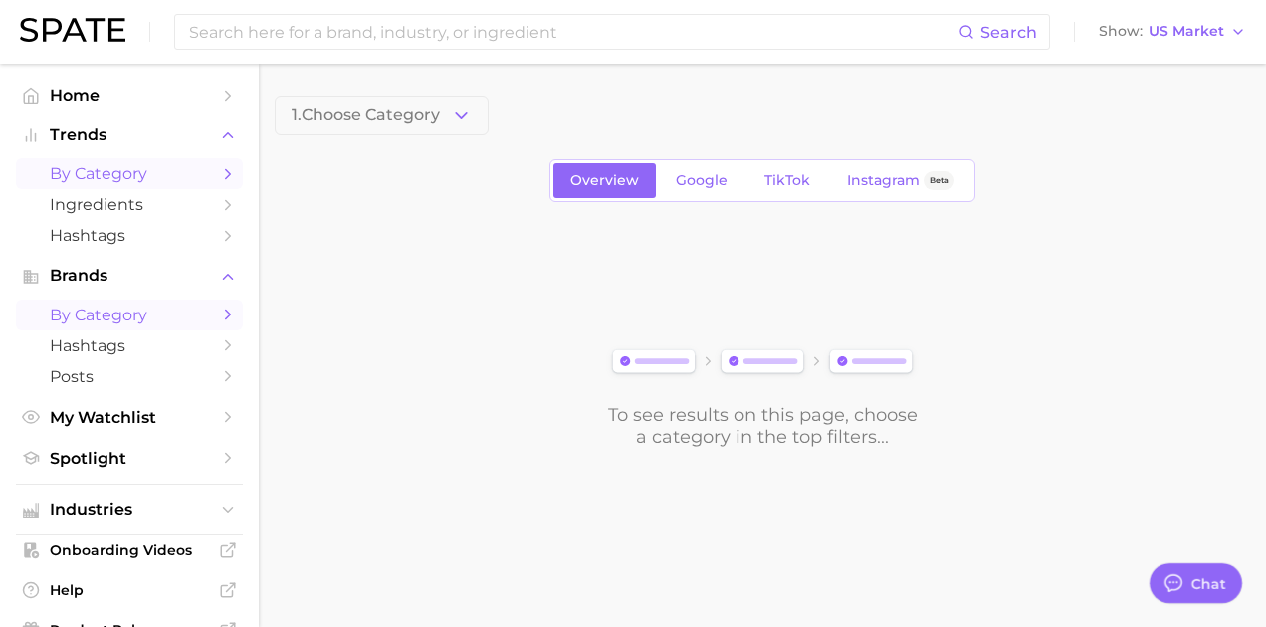
click at [146, 184] on link "by Category" at bounding box center [129, 173] width 227 height 31
